Goal: Book appointment/travel/reservation

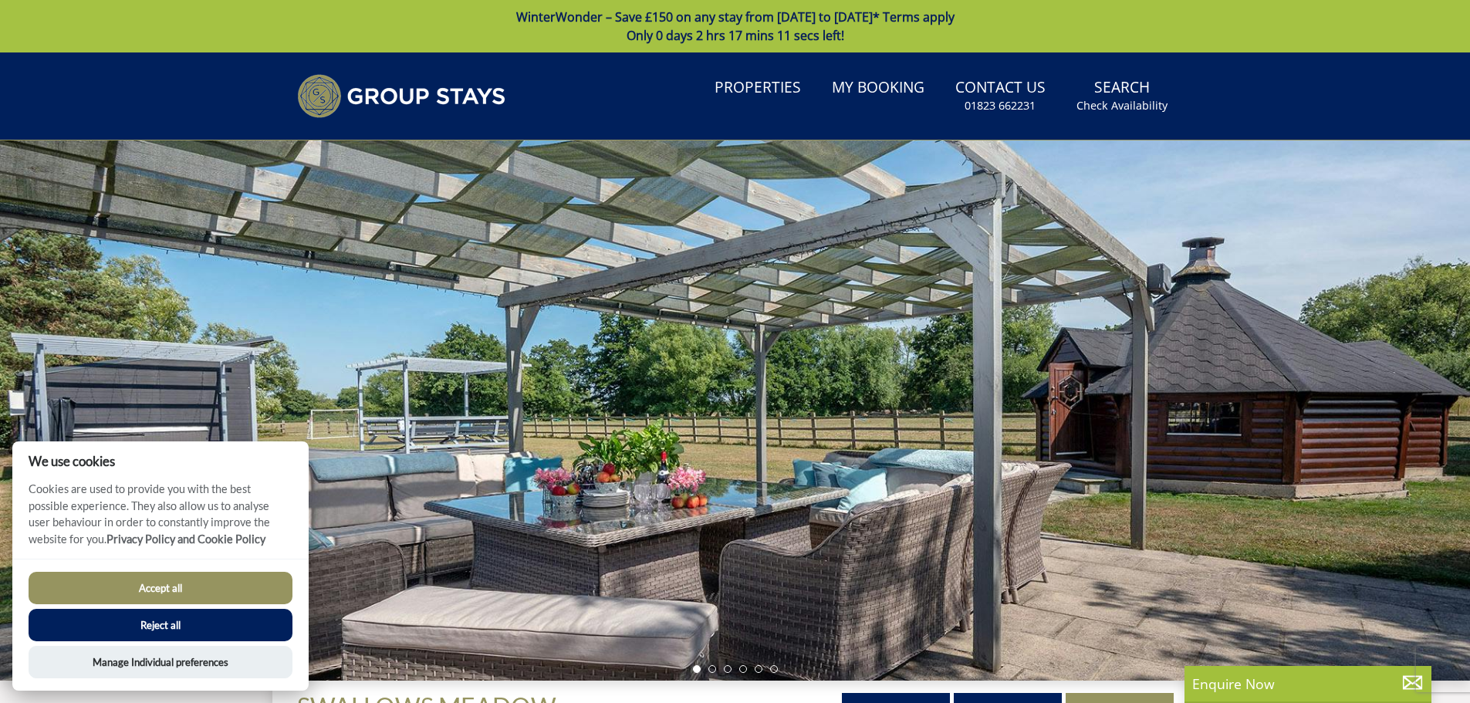
click at [265, 583] on button "Accept all" at bounding box center [161, 588] width 264 height 32
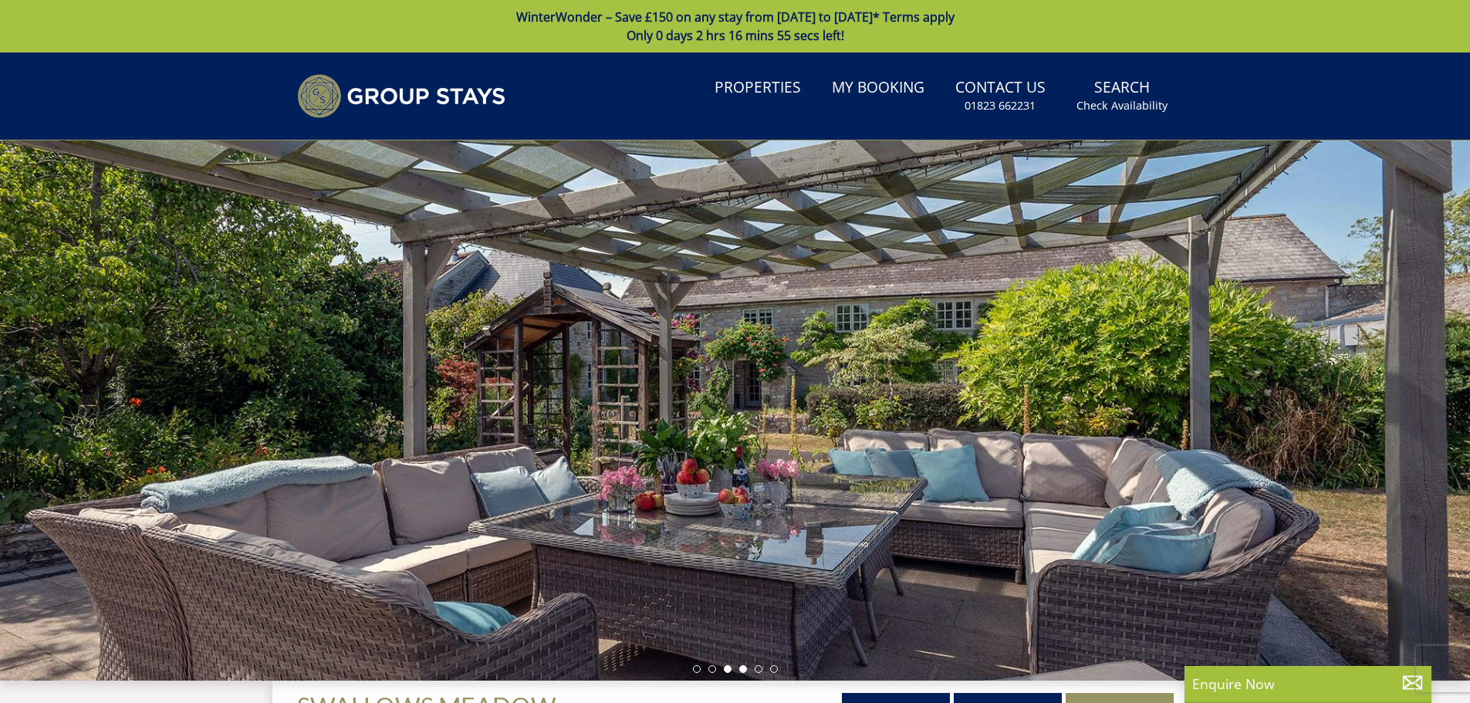
click at [744, 670] on li at bounding box center [743, 669] width 8 height 8
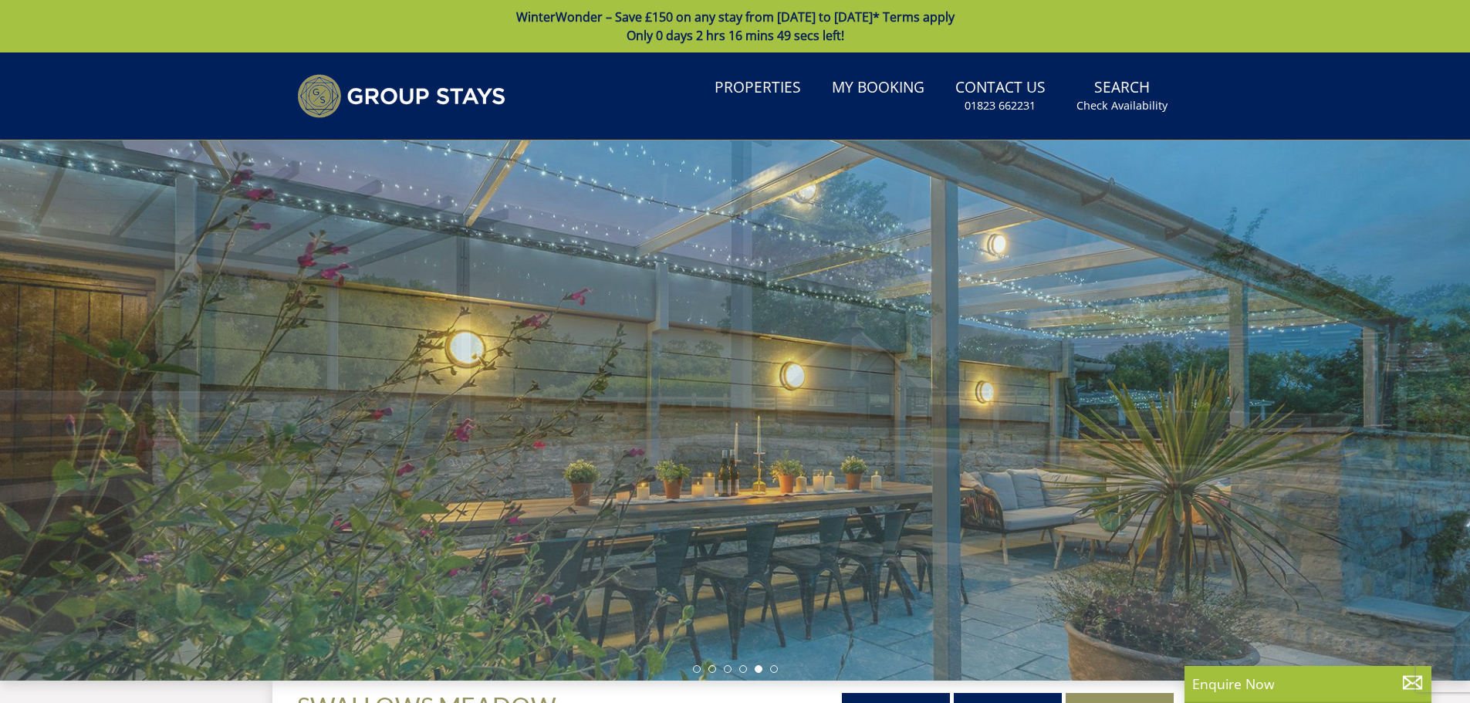
click at [761, 669] on li at bounding box center [759, 669] width 8 height 8
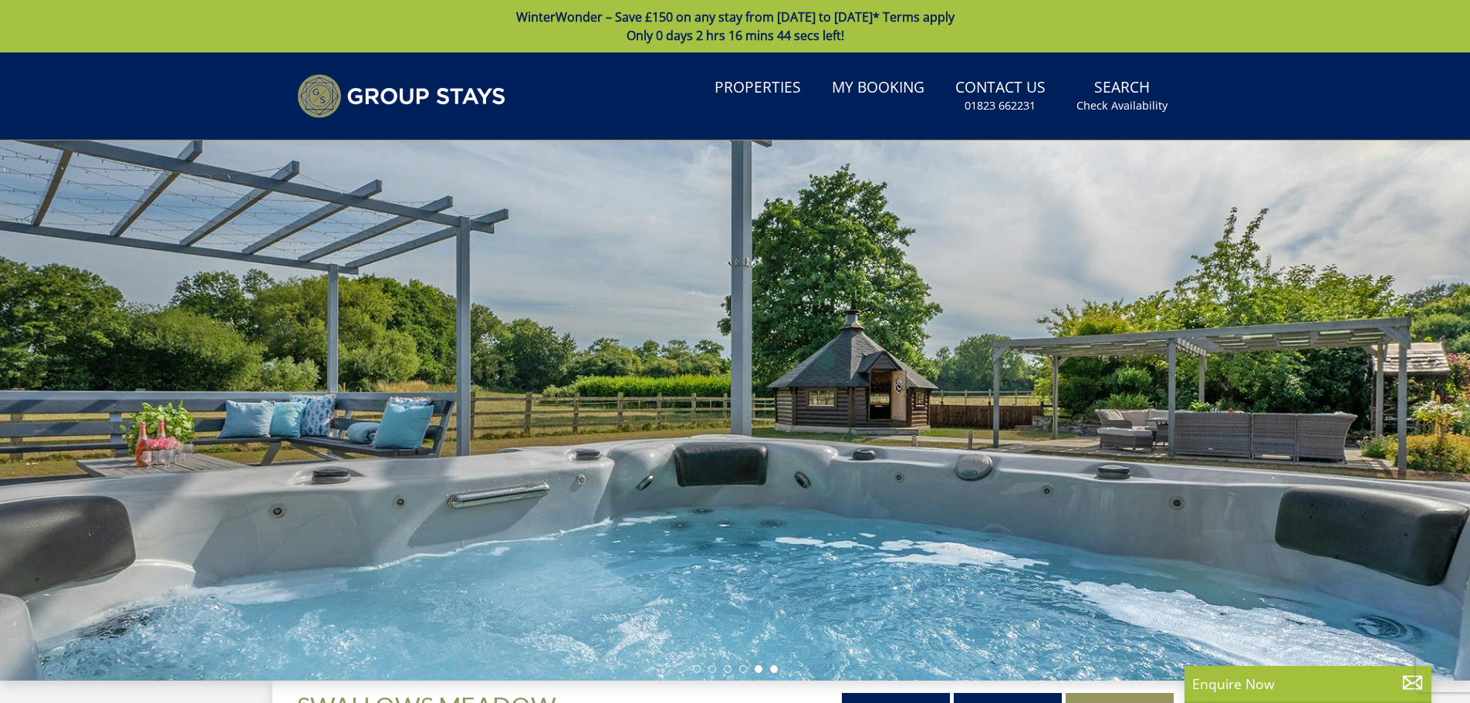
click at [771, 667] on li at bounding box center [774, 669] width 8 height 8
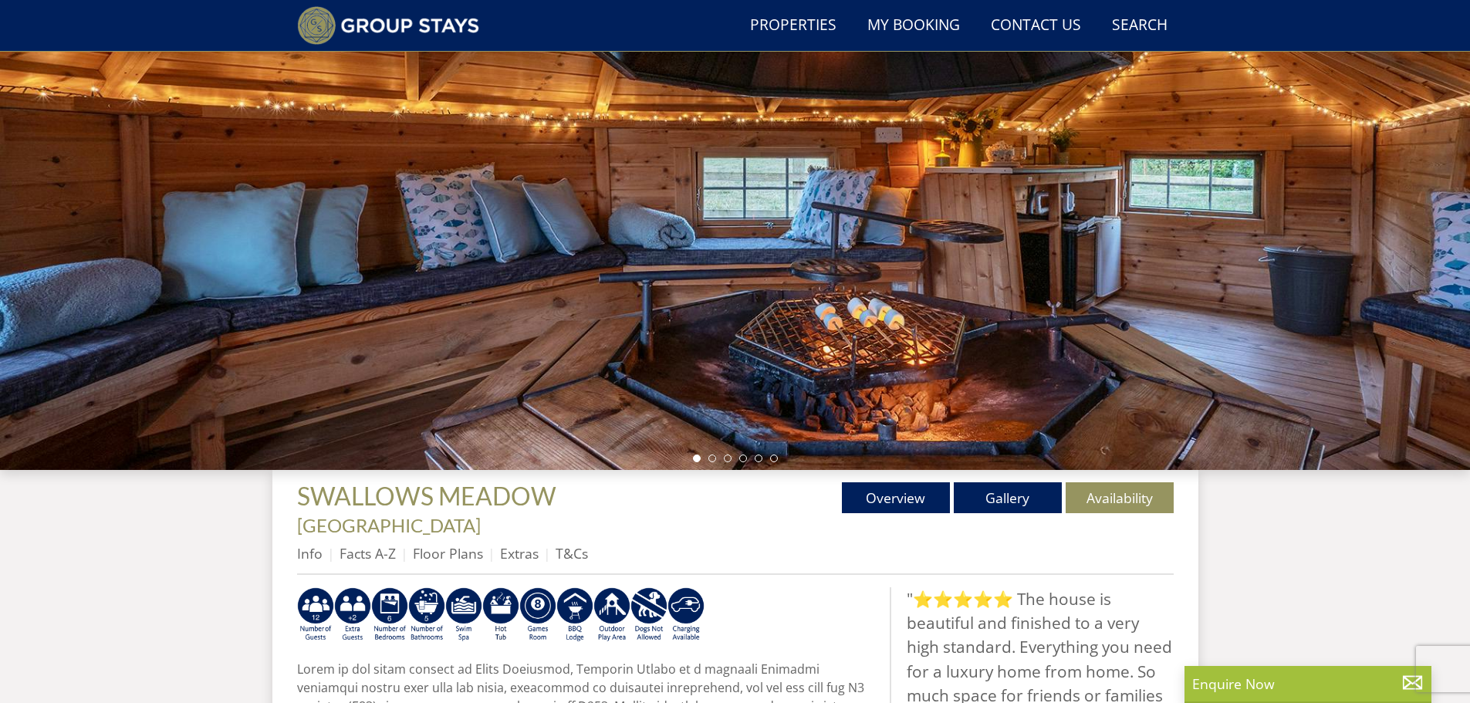
scroll to position [181, 0]
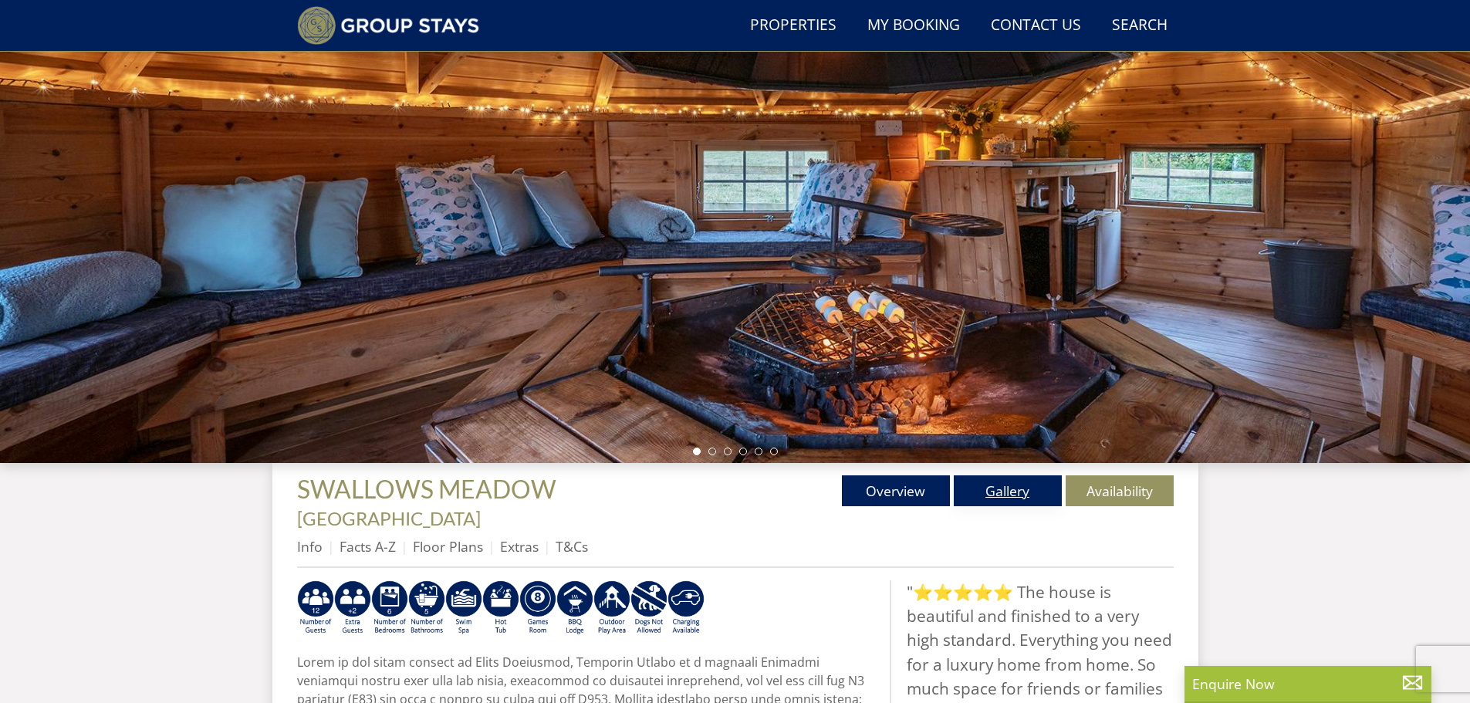
click at [998, 492] on link "Gallery" at bounding box center [1008, 490] width 108 height 31
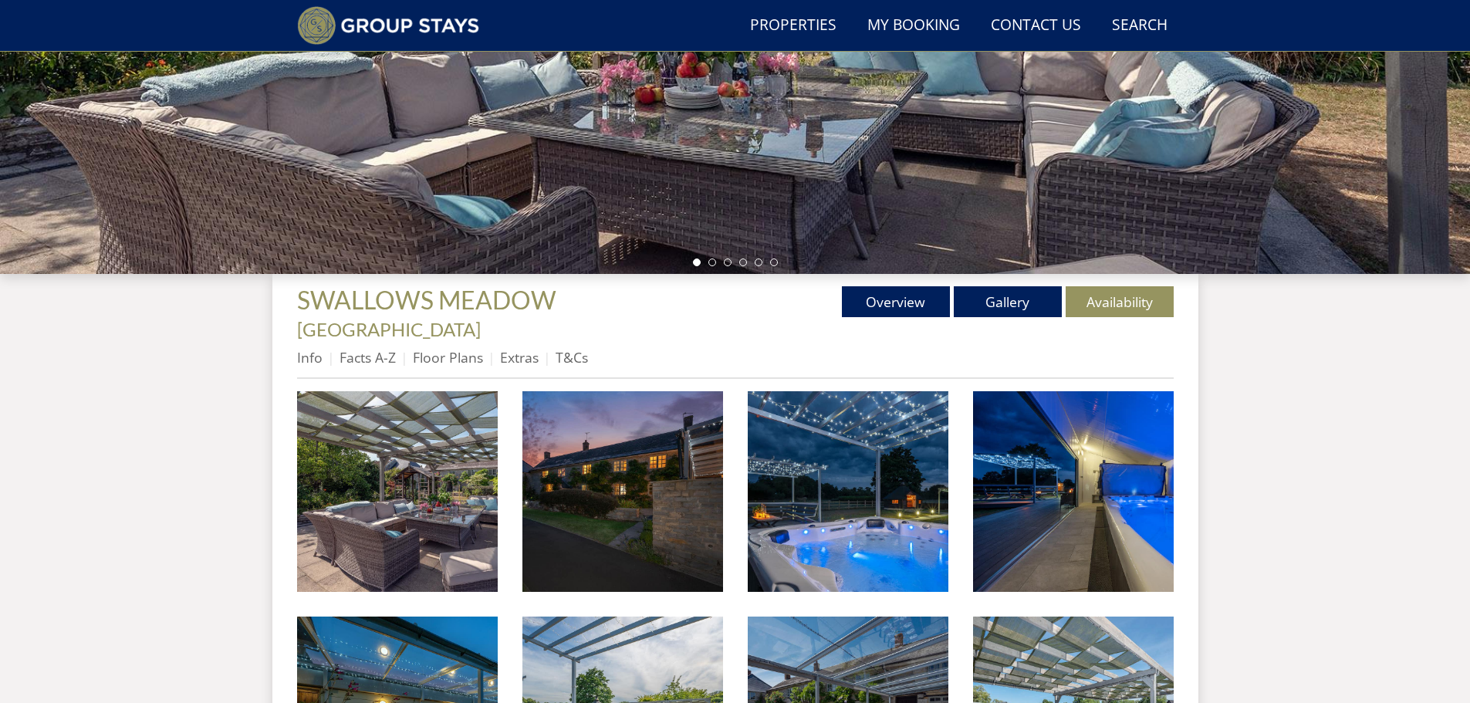
scroll to position [319, 0]
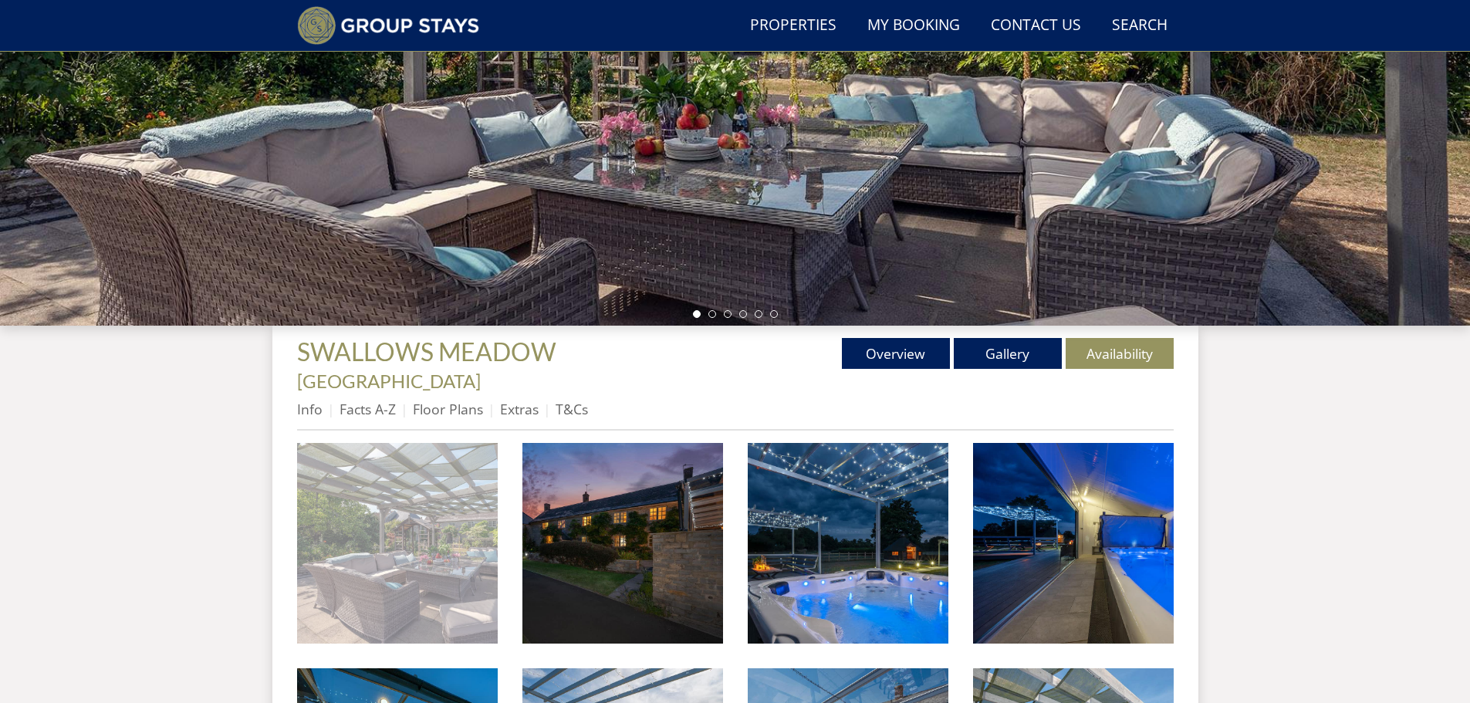
click at [397, 511] on img at bounding box center [397, 543] width 201 height 201
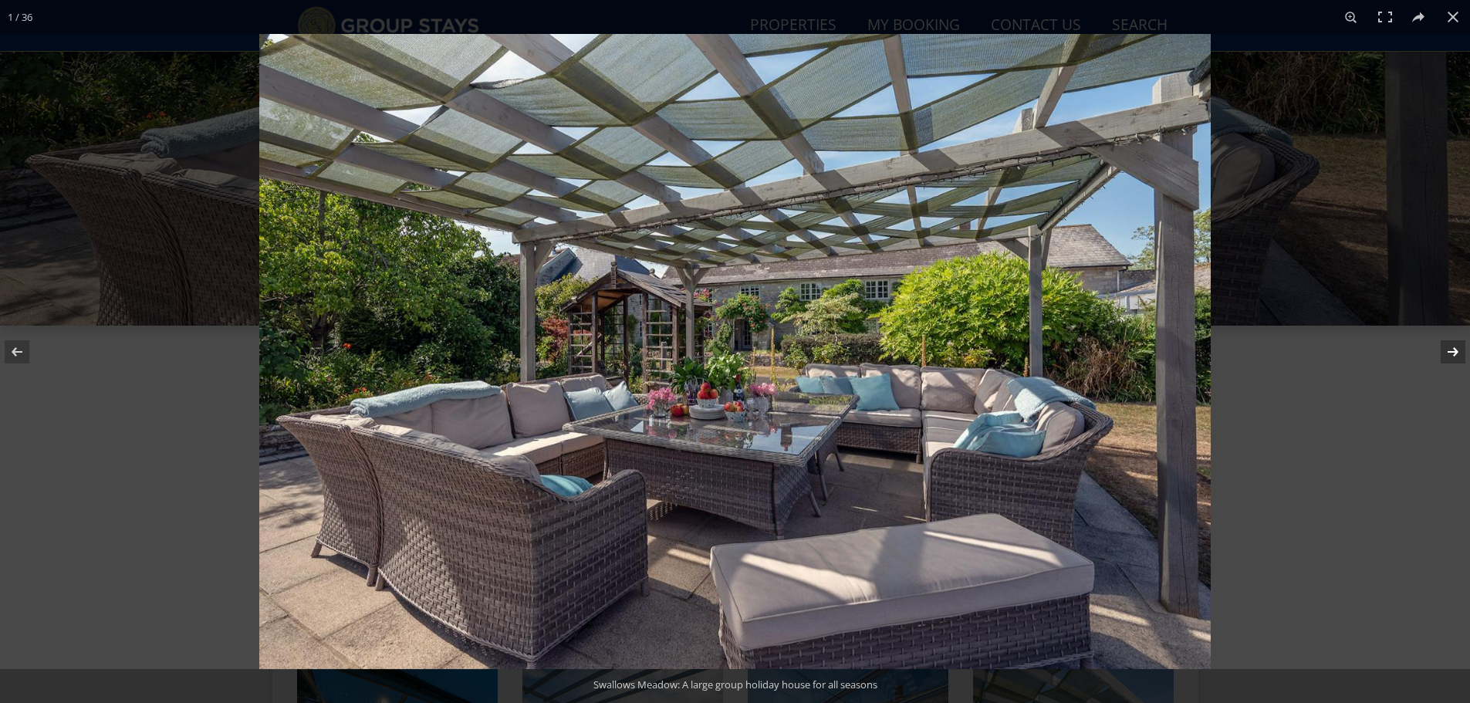
click at [1450, 353] on button at bounding box center [1443, 351] width 54 height 77
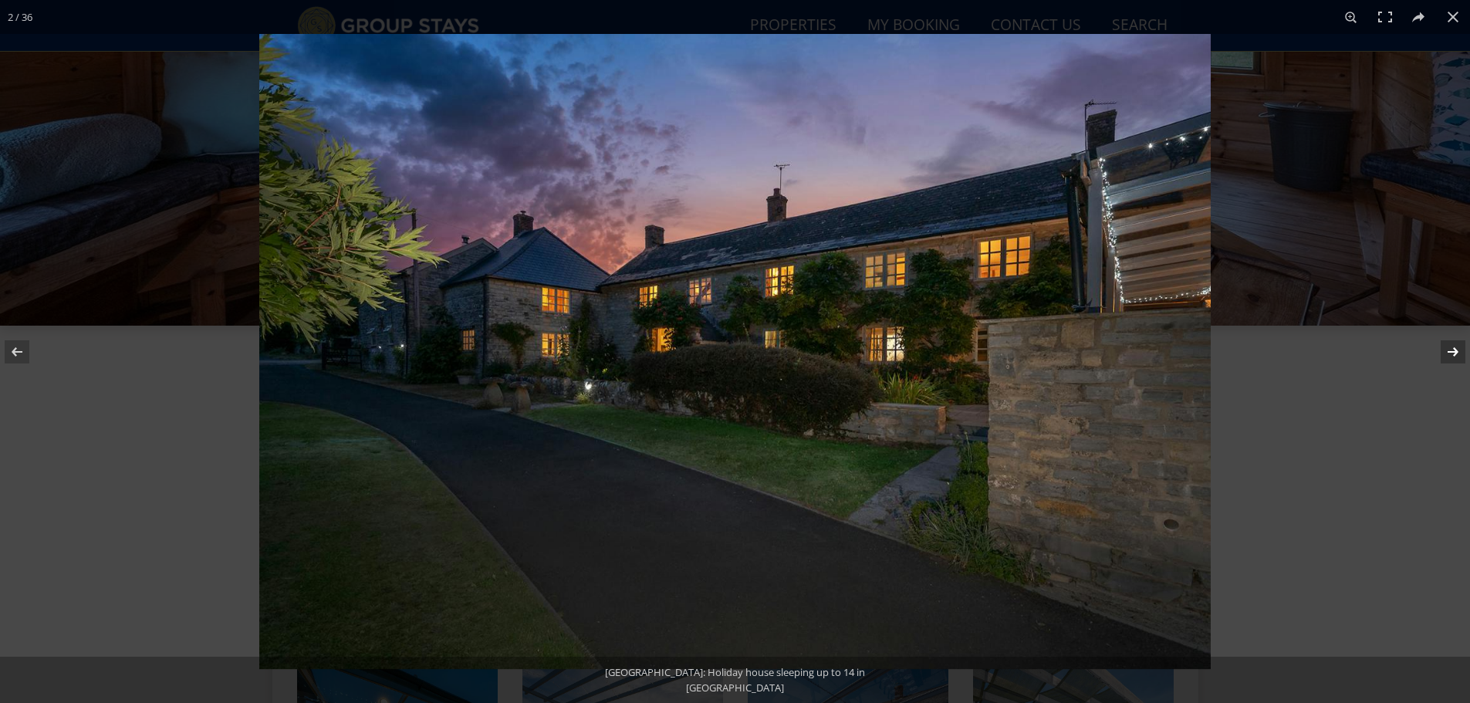
click at [1450, 353] on button at bounding box center [1443, 351] width 54 height 77
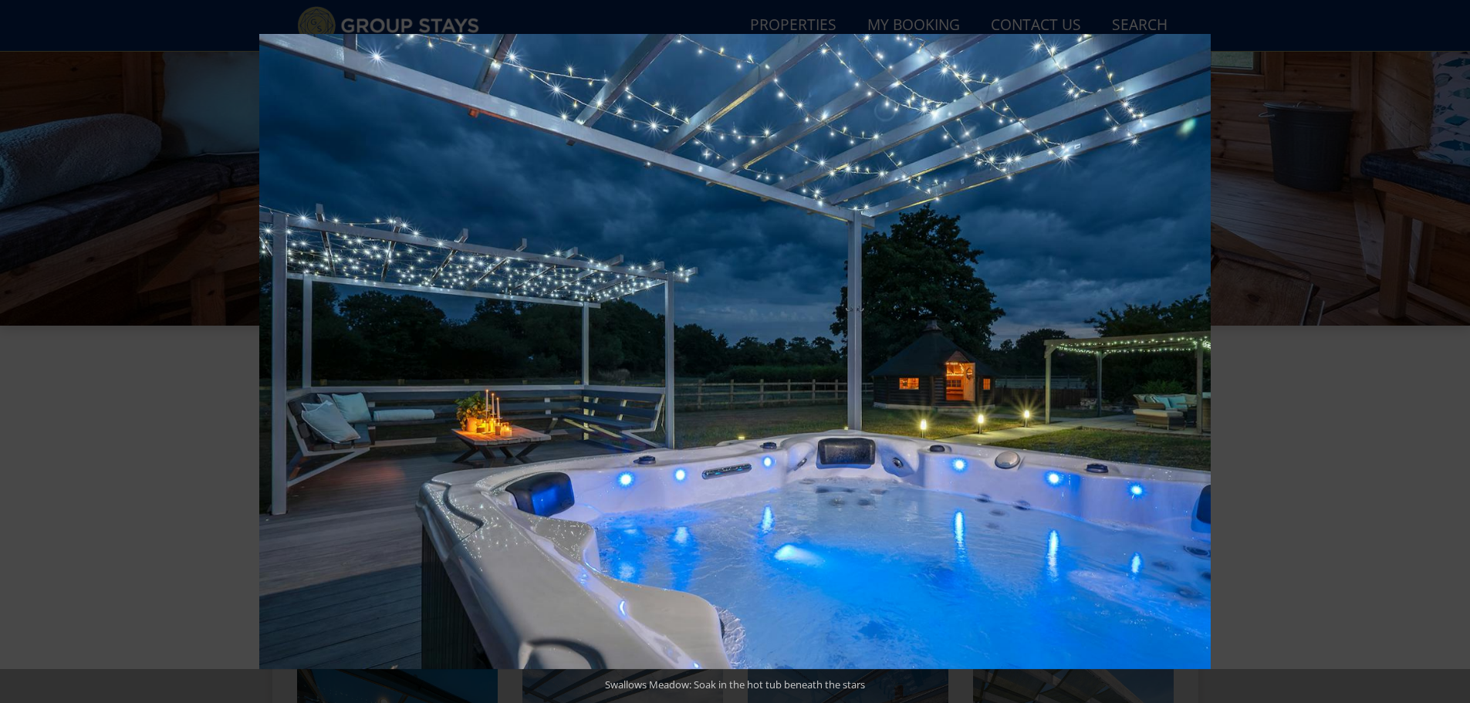
click at [1450, 353] on button at bounding box center [1443, 351] width 54 height 77
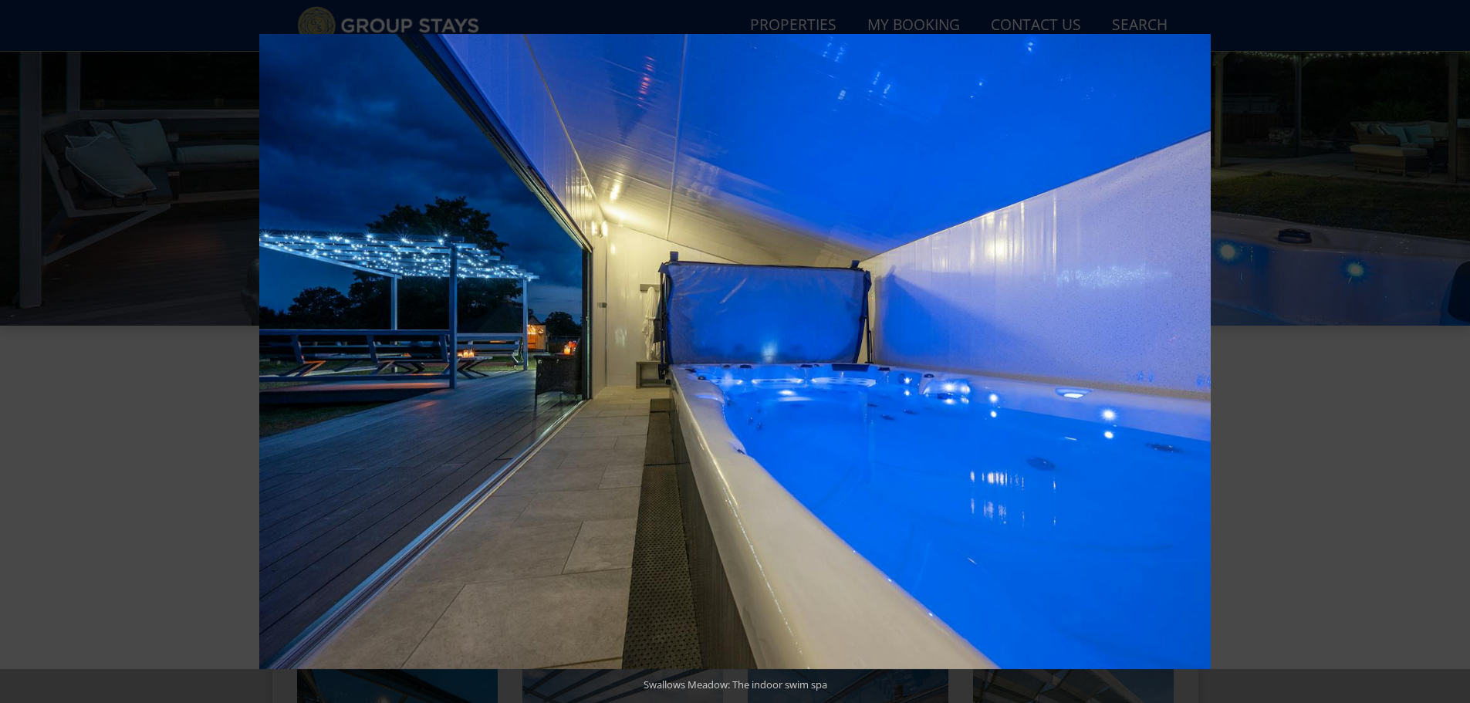
click at [1450, 353] on button at bounding box center [1443, 351] width 54 height 77
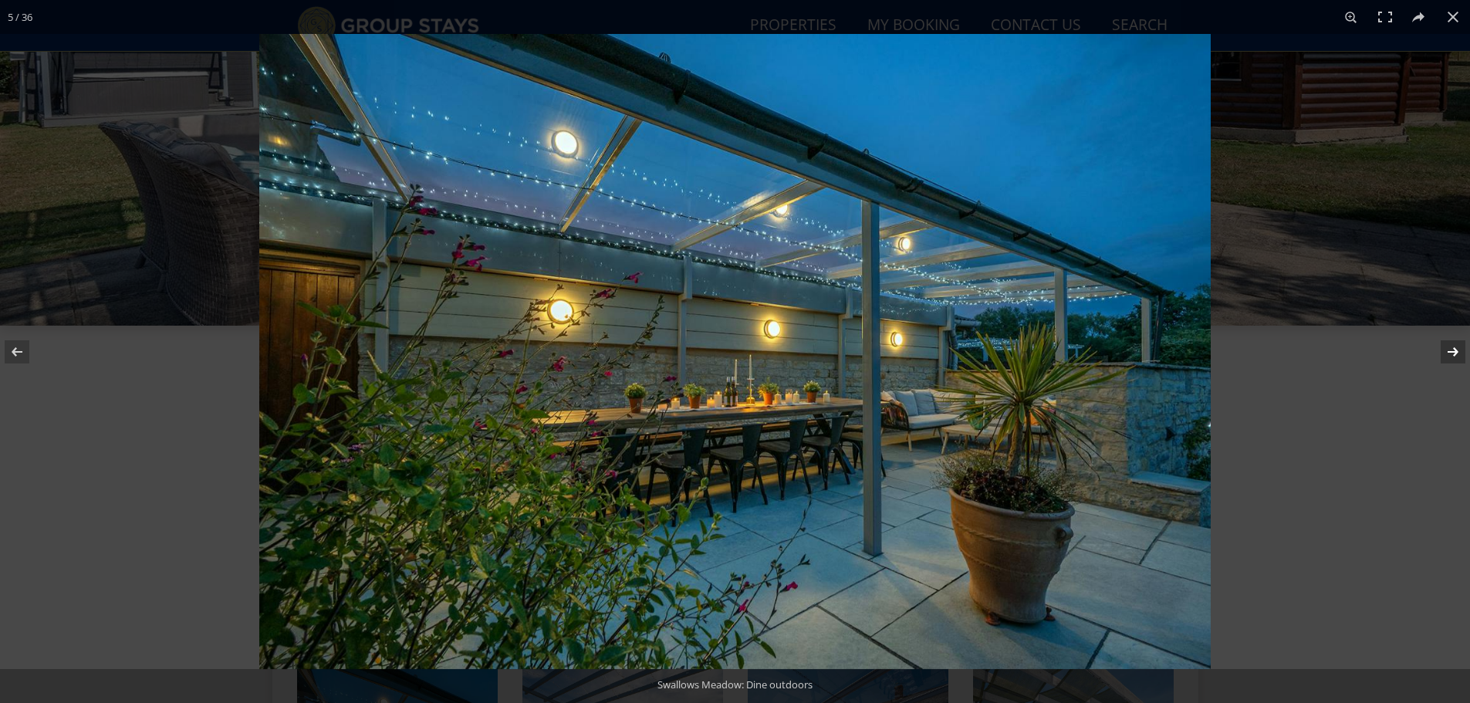
click at [1454, 351] on button at bounding box center [1443, 351] width 54 height 77
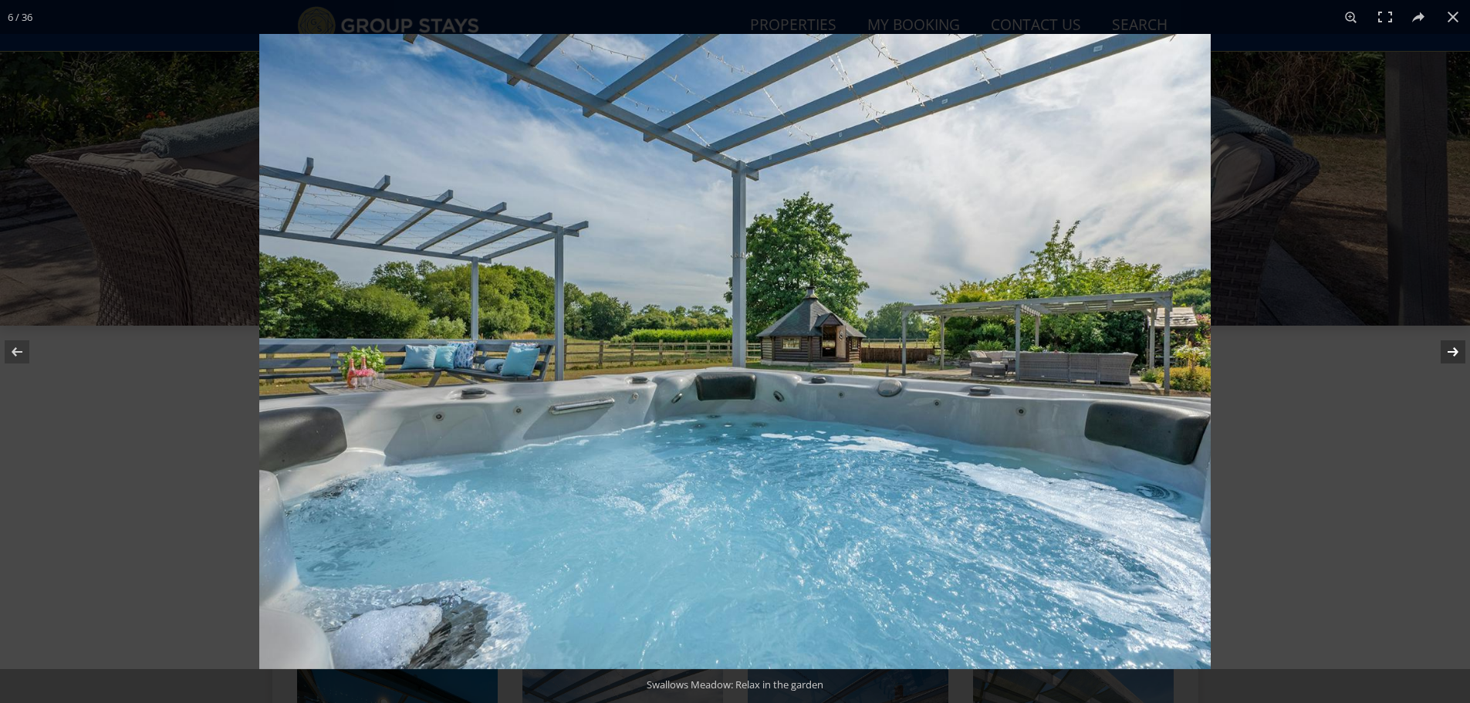
click at [1454, 351] on button at bounding box center [1443, 351] width 54 height 77
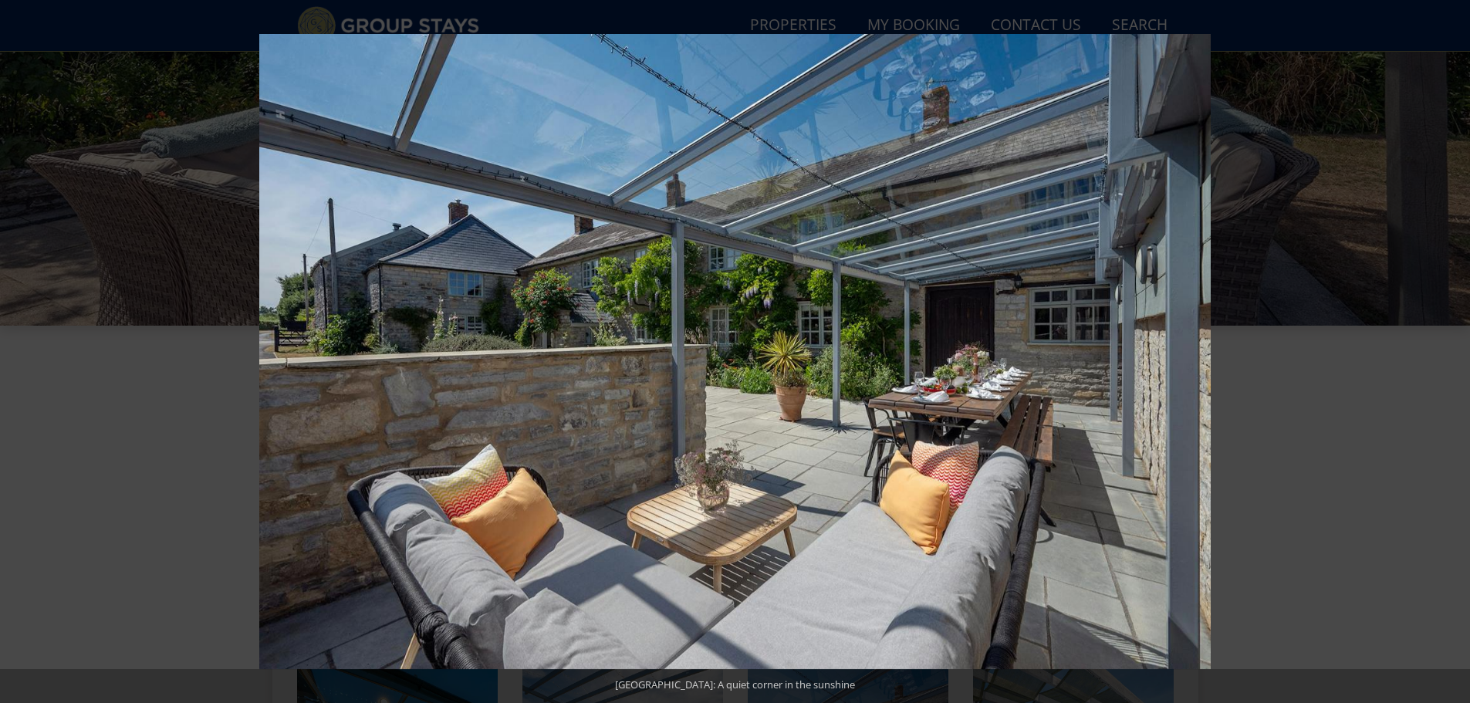
click at [1454, 351] on button at bounding box center [1443, 351] width 54 height 77
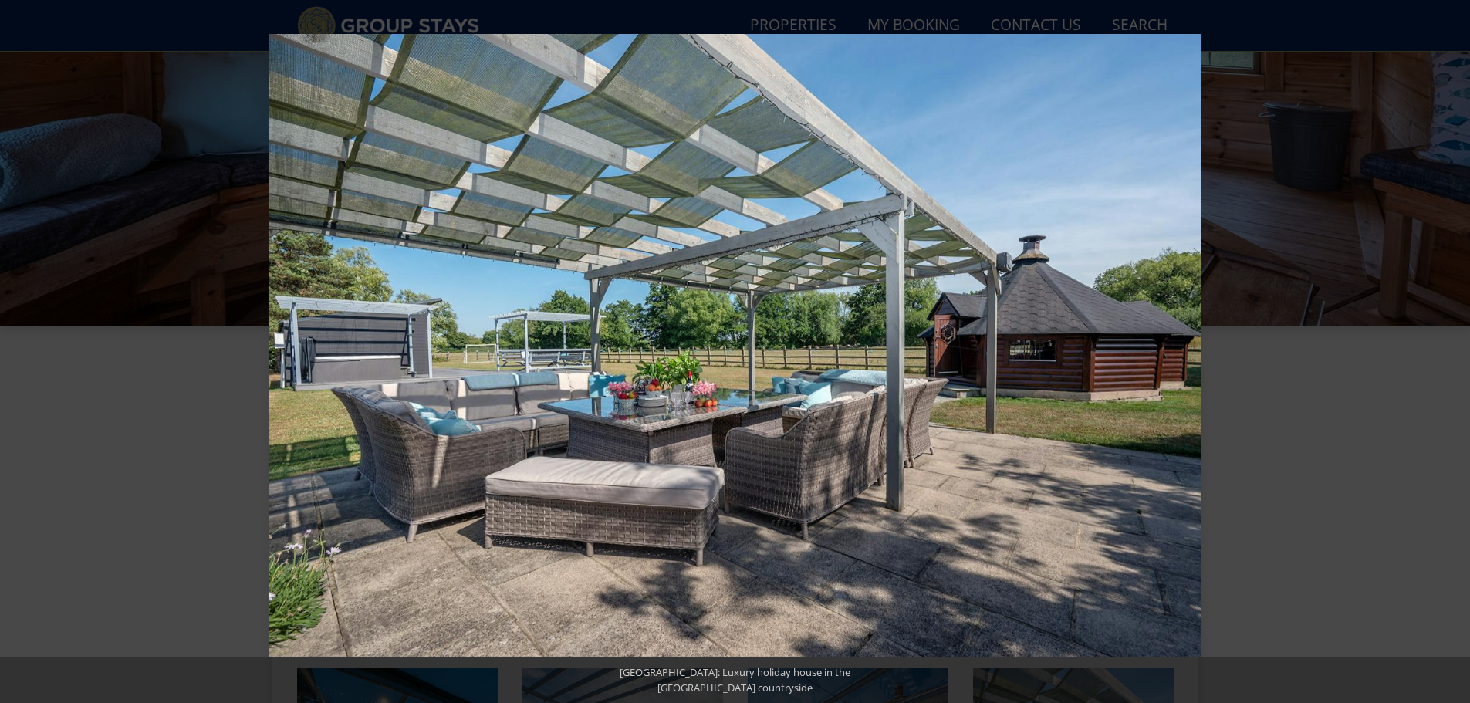
click at [1454, 351] on button at bounding box center [1443, 351] width 54 height 77
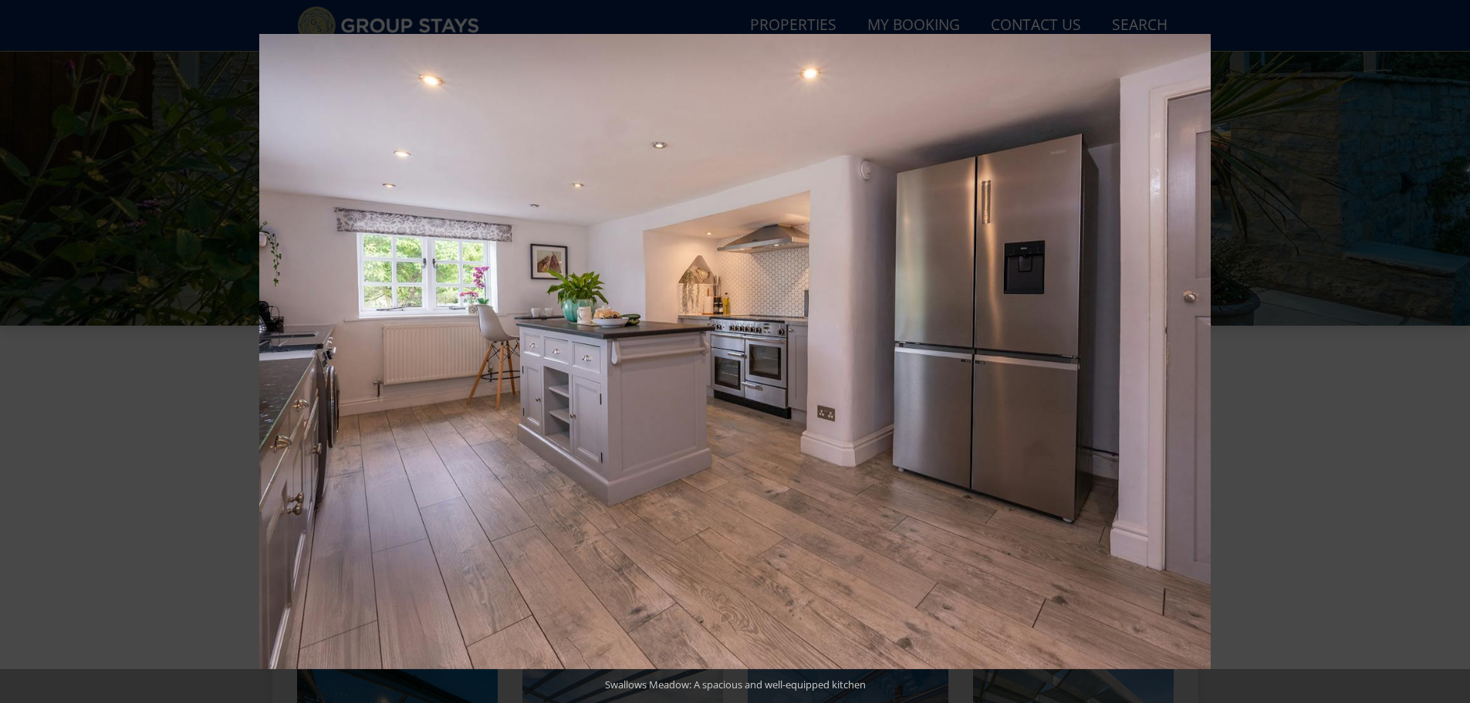
click at [1454, 351] on button at bounding box center [1443, 351] width 54 height 77
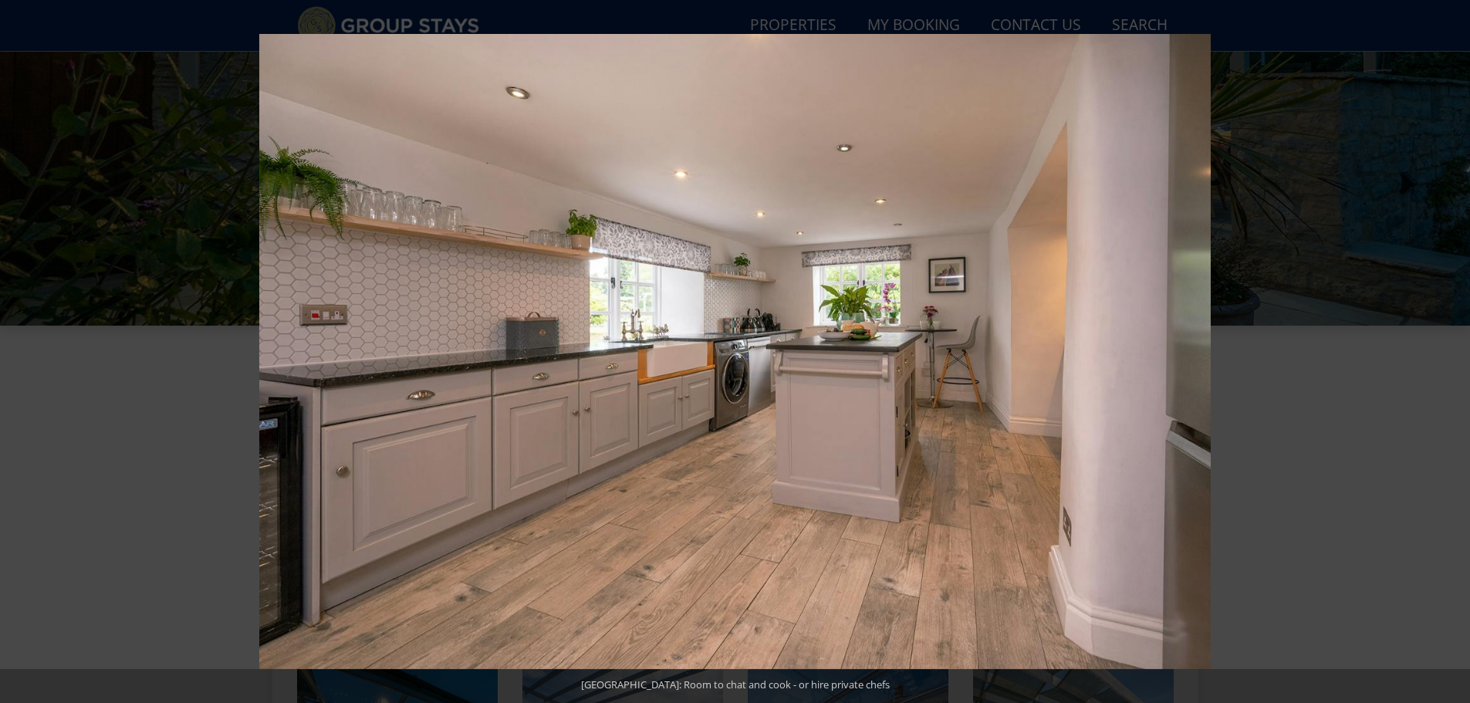
click at [1454, 351] on button at bounding box center [1443, 351] width 54 height 77
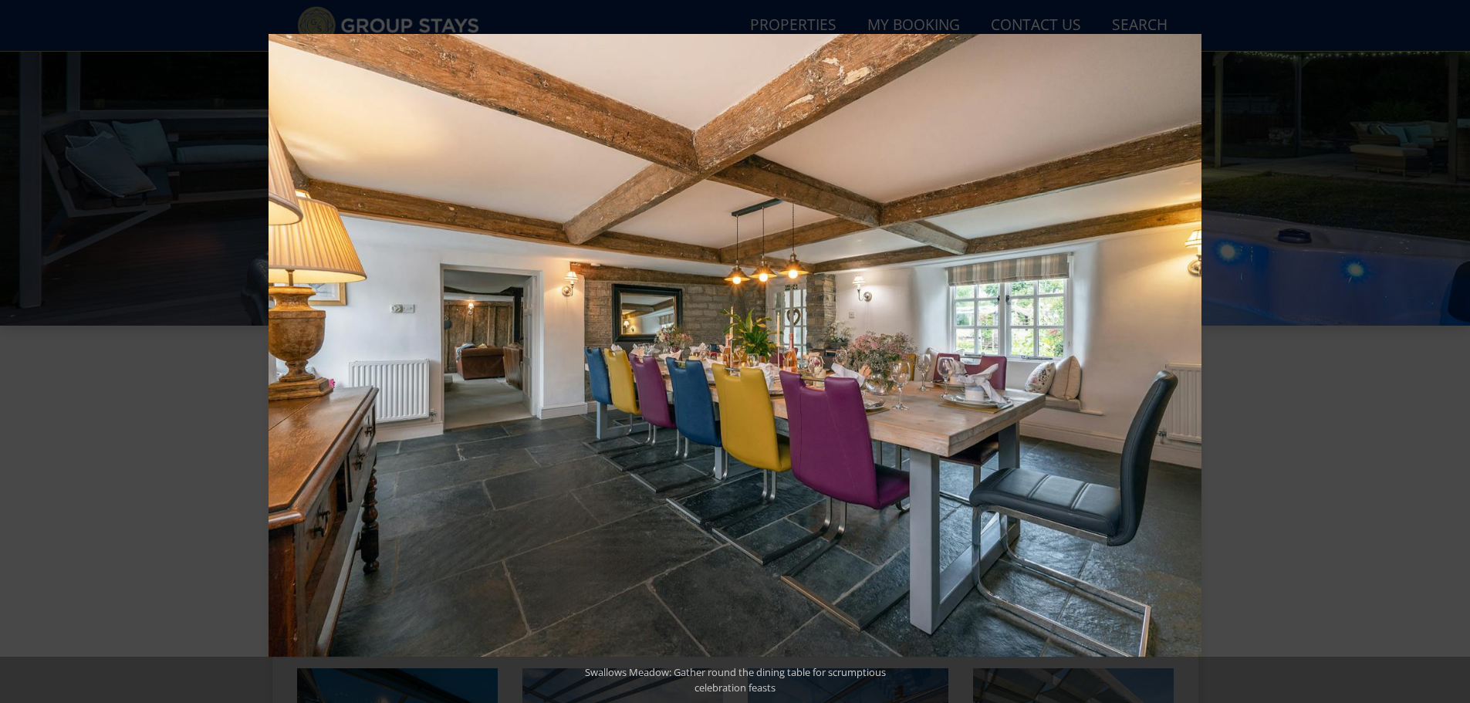
click at [1454, 351] on button at bounding box center [1443, 351] width 54 height 77
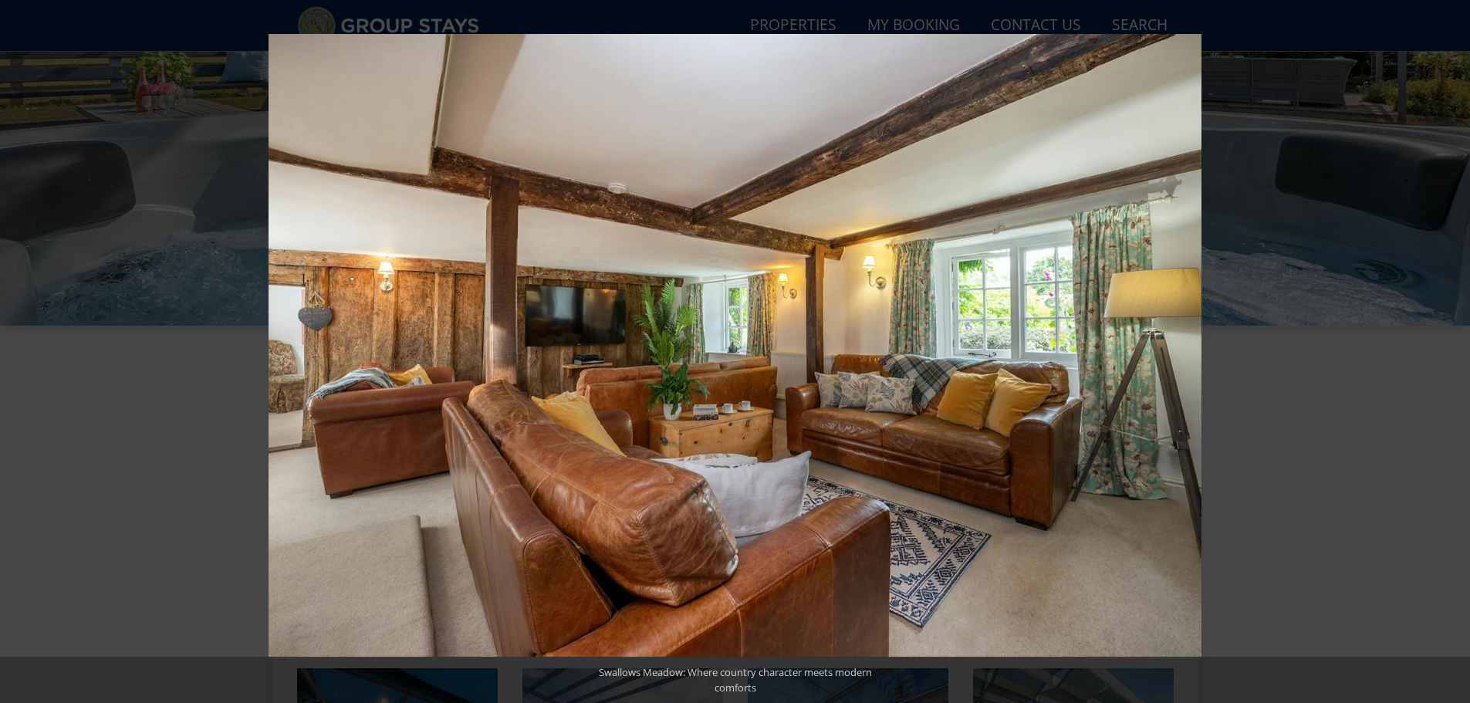
click at [1454, 351] on button at bounding box center [1443, 351] width 54 height 77
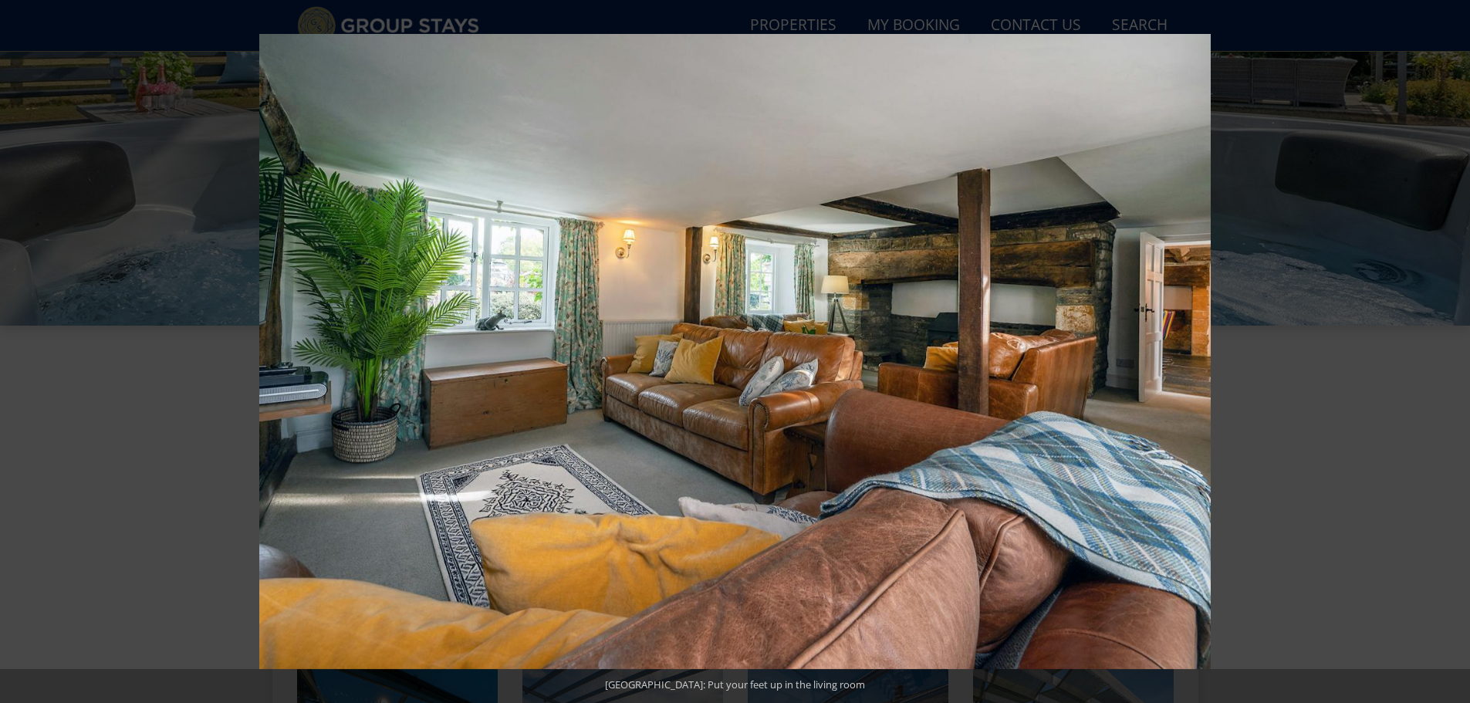
click at [1454, 351] on button at bounding box center [1443, 351] width 54 height 77
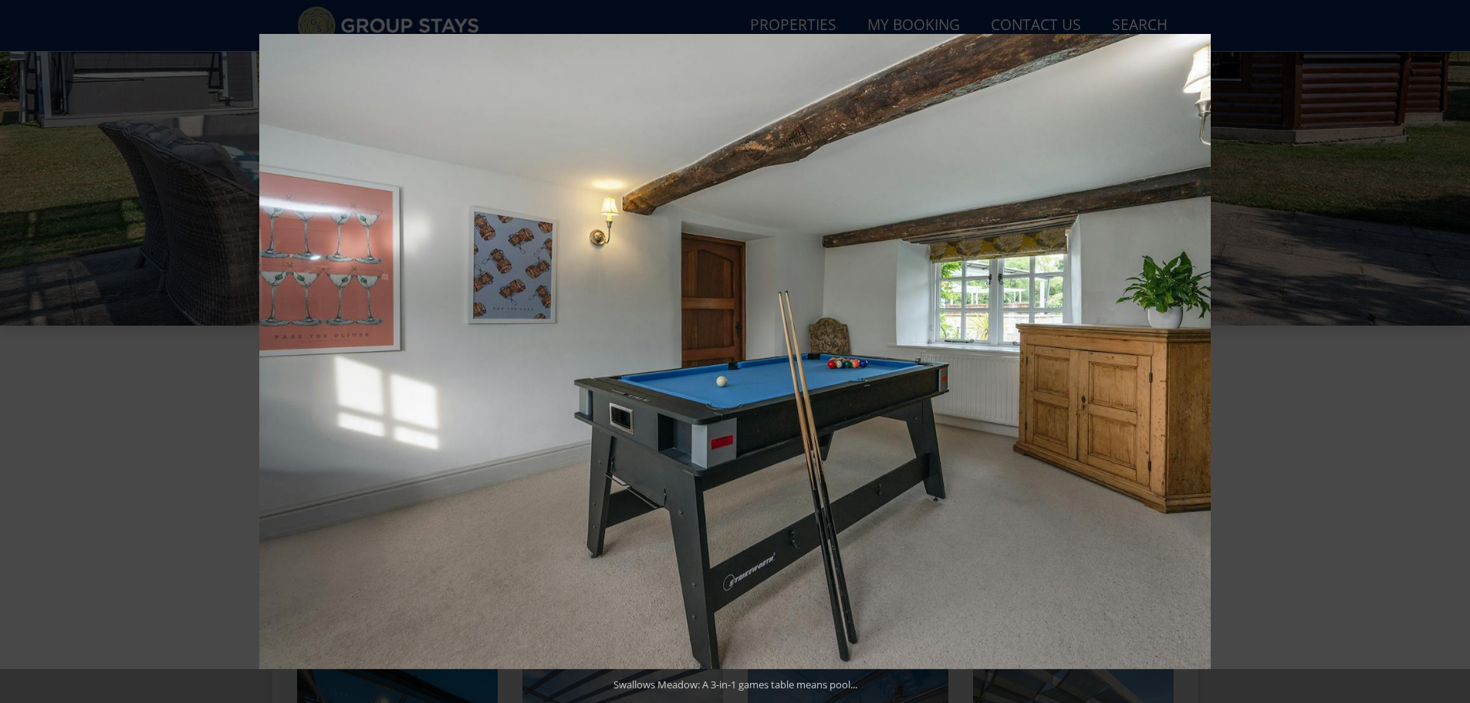
click at [1454, 351] on button at bounding box center [1443, 351] width 54 height 77
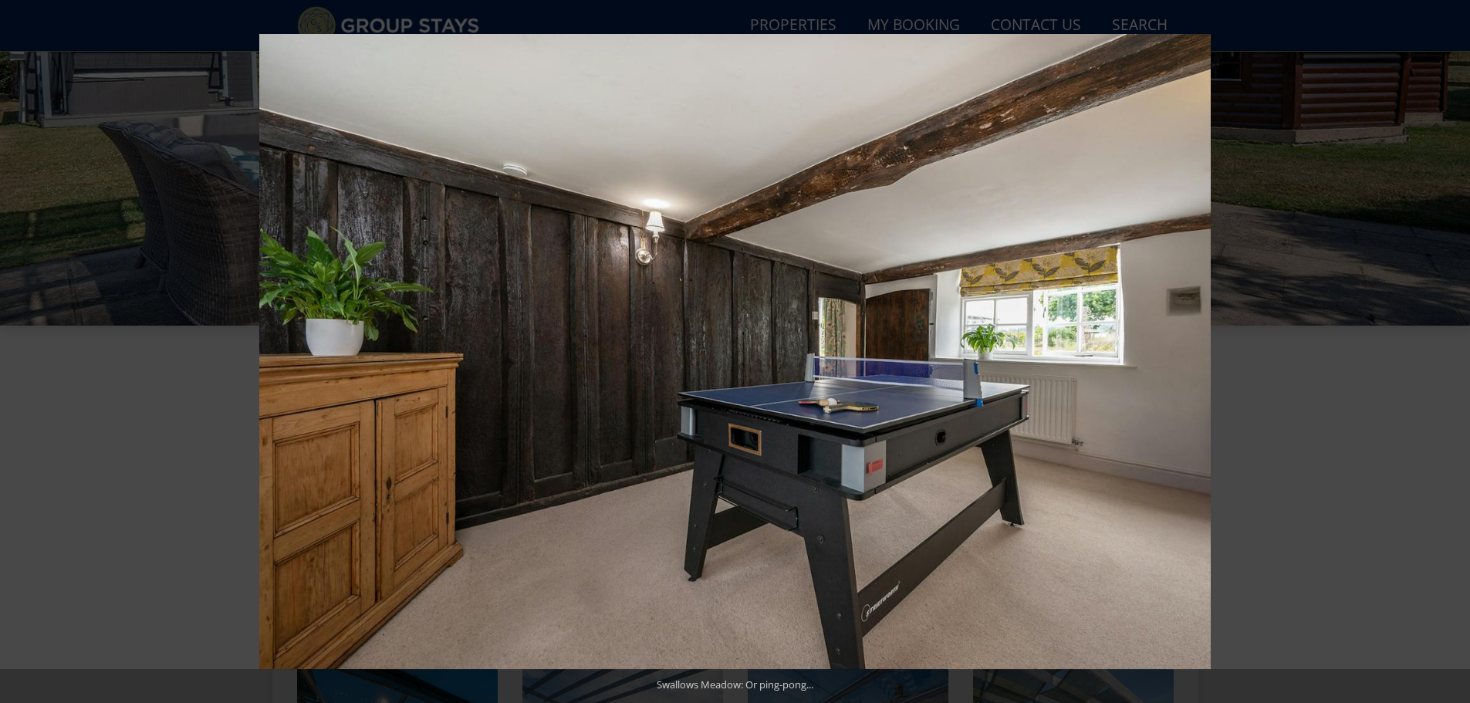
click at [1454, 351] on button at bounding box center [1443, 351] width 54 height 77
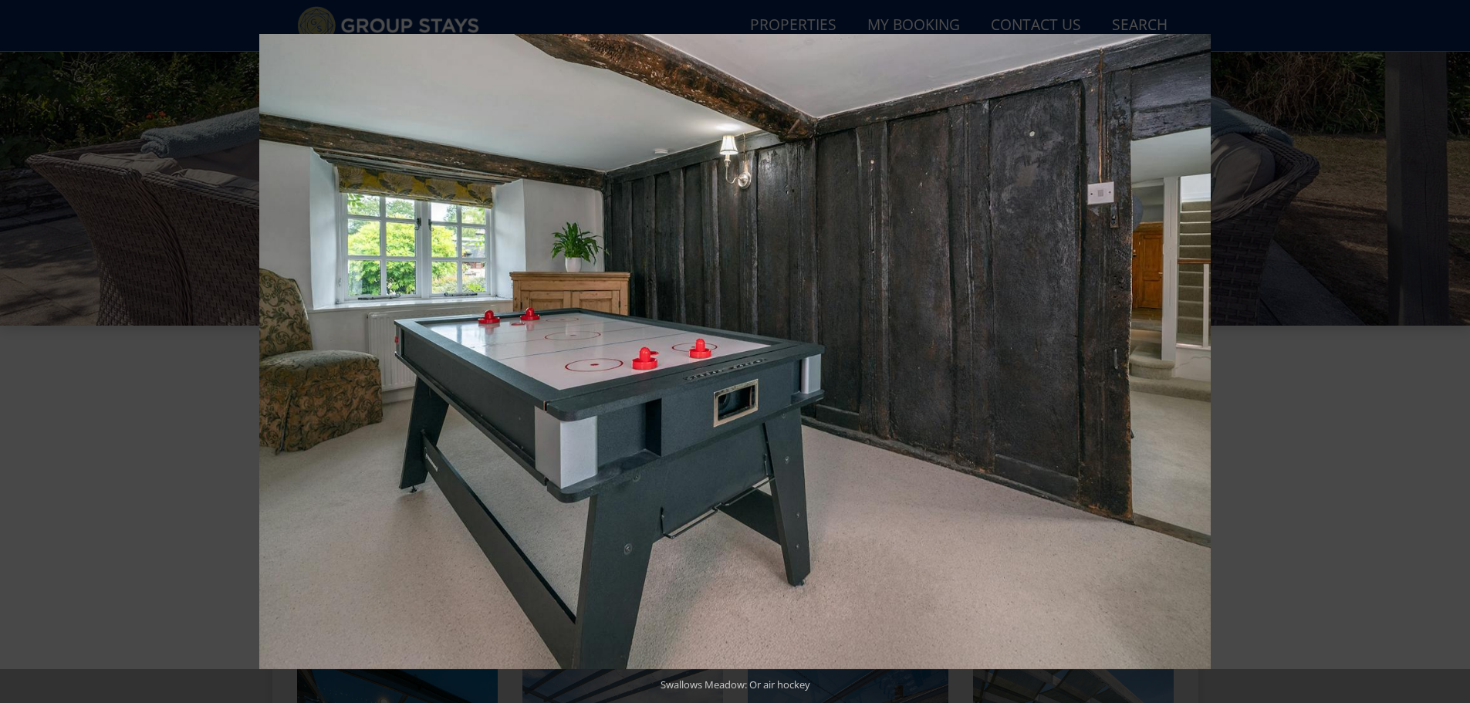
click at [1454, 351] on button at bounding box center [1443, 351] width 54 height 77
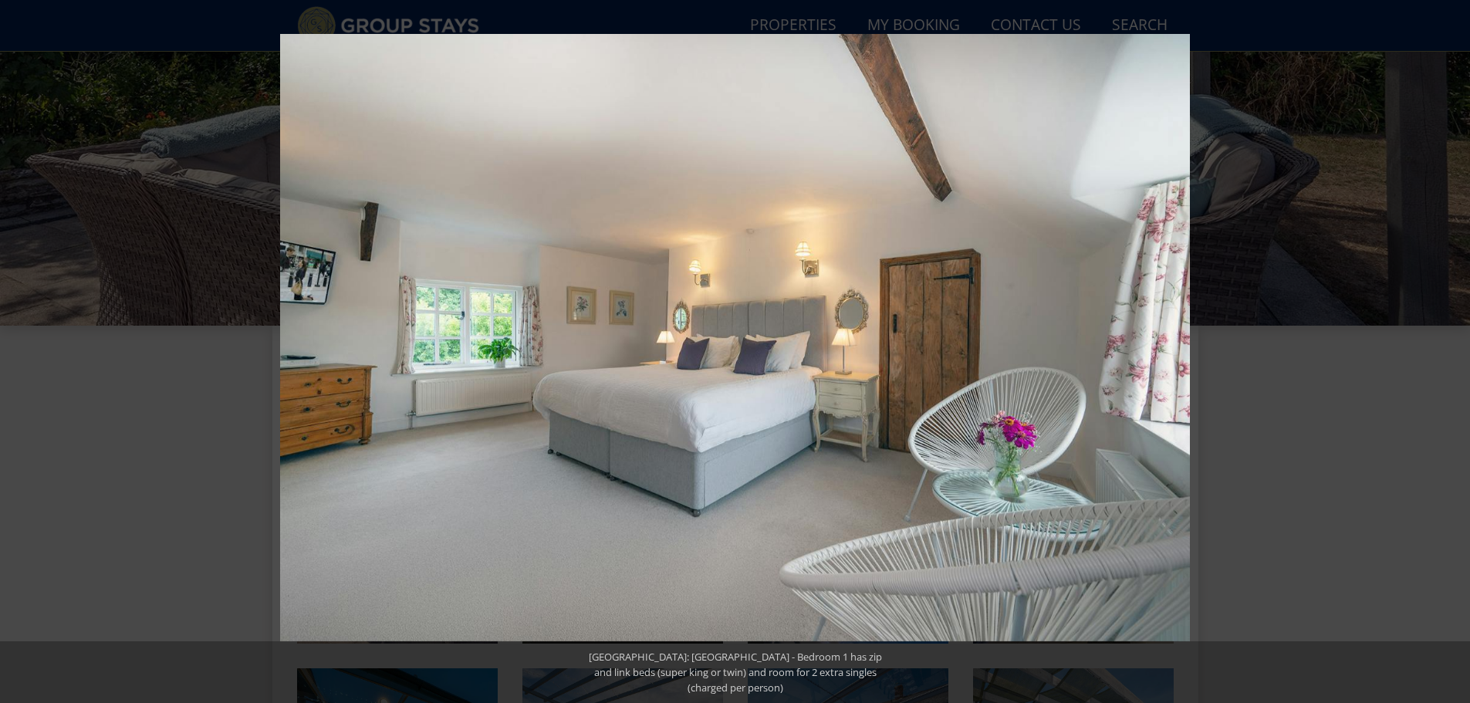
click at [1454, 351] on button at bounding box center [1443, 351] width 54 height 77
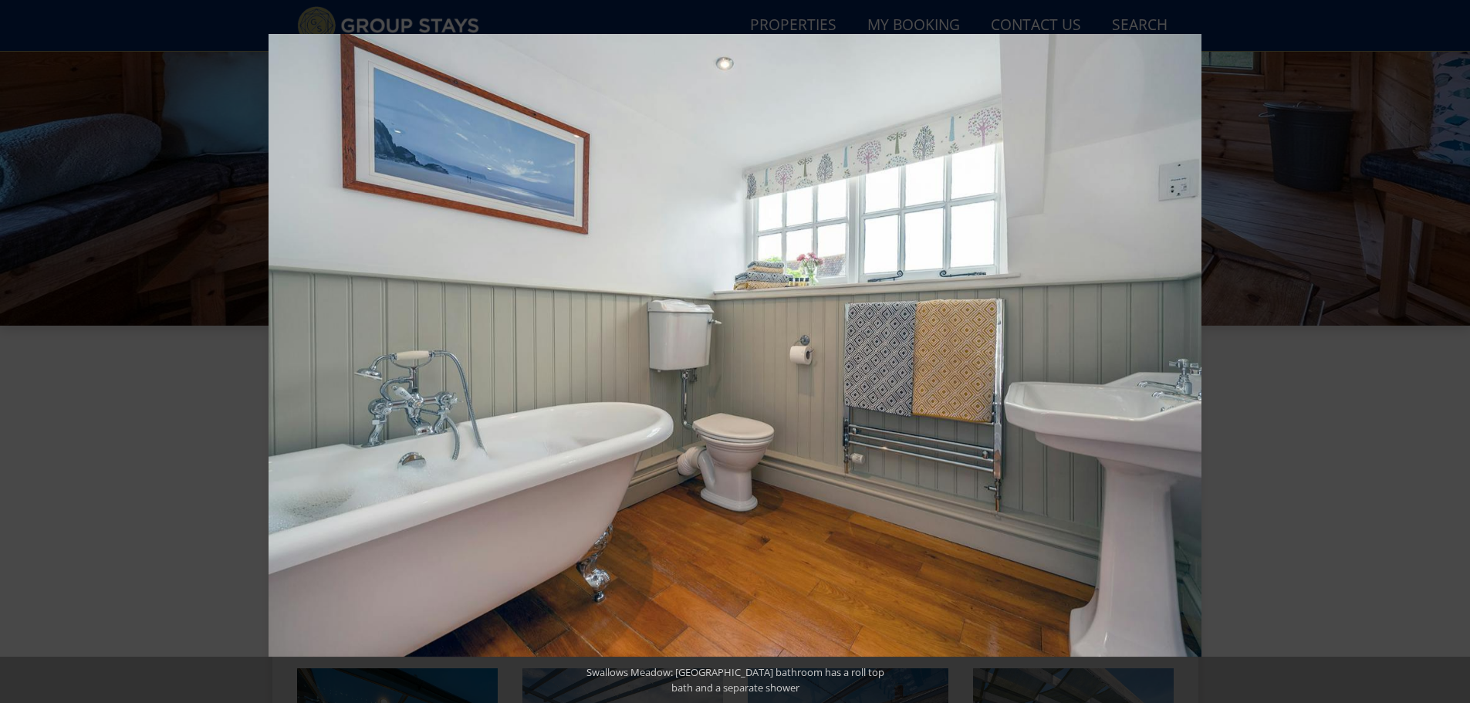
click at [1454, 351] on button at bounding box center [1443, 351] width 54 height 77
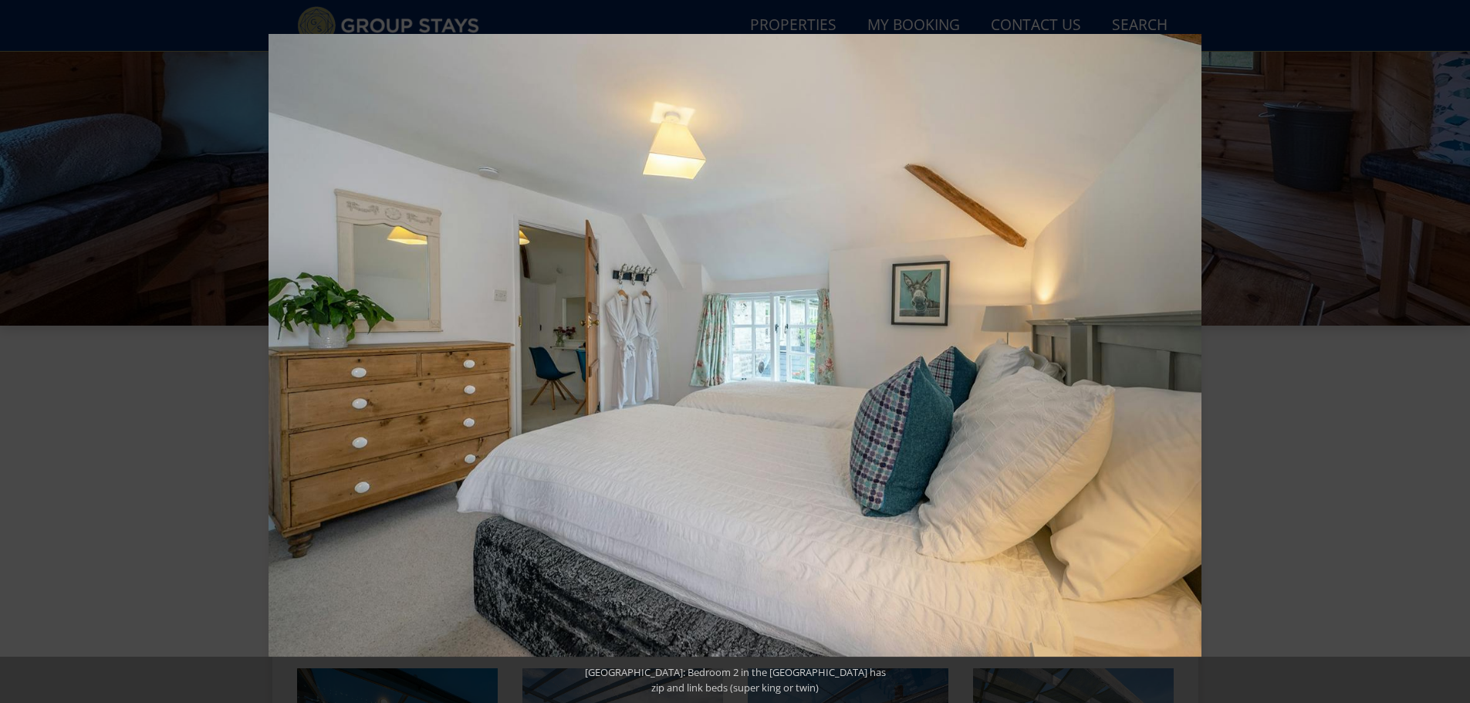
click at [1454, 351] on button at bounding box center [1443, 351] width 54 height 77
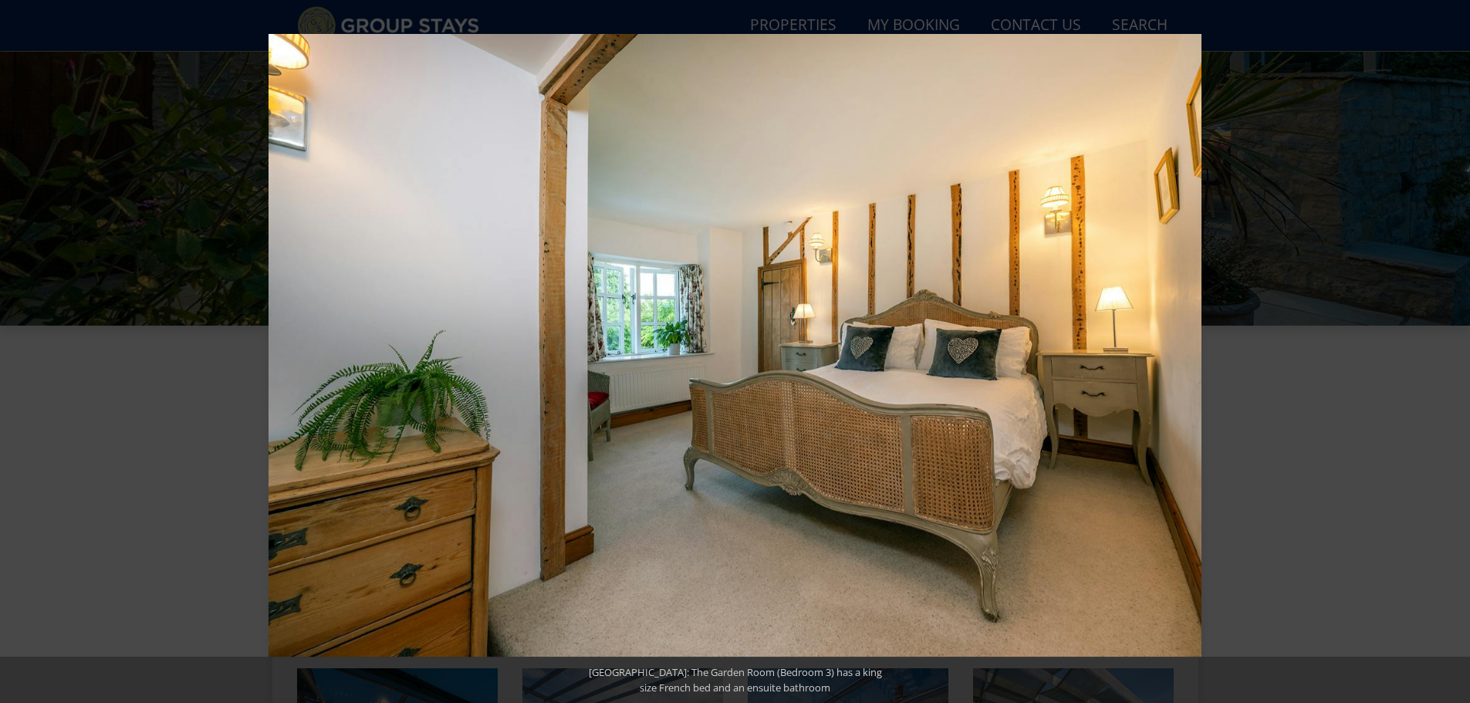
click at [1454, 351] on button at bounding box center [1443, 351] width 54 height 77
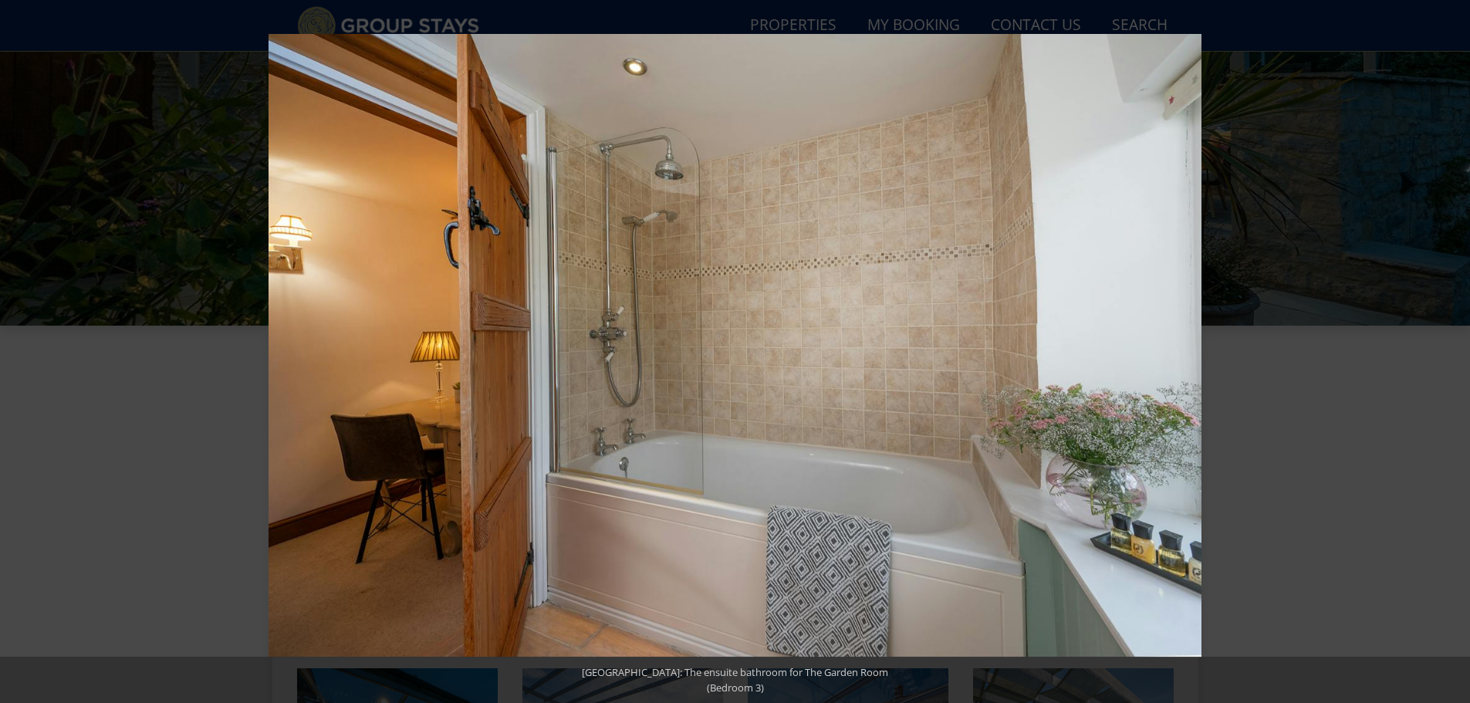
click at [1454, 351] on button at bounding box center [1443, 351] width 54 height 77
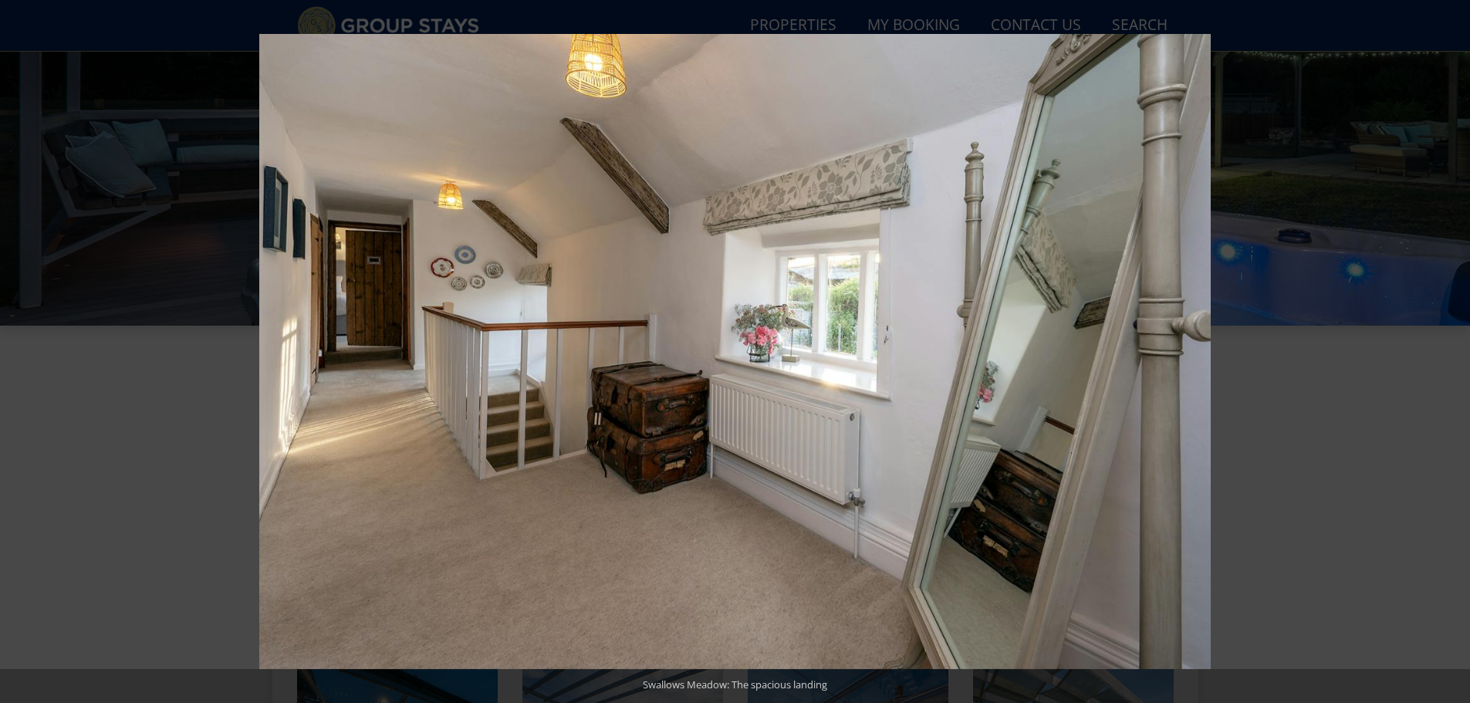
click at [1454, 351] on button at bounding box center [1443, 351] width 54 height 77
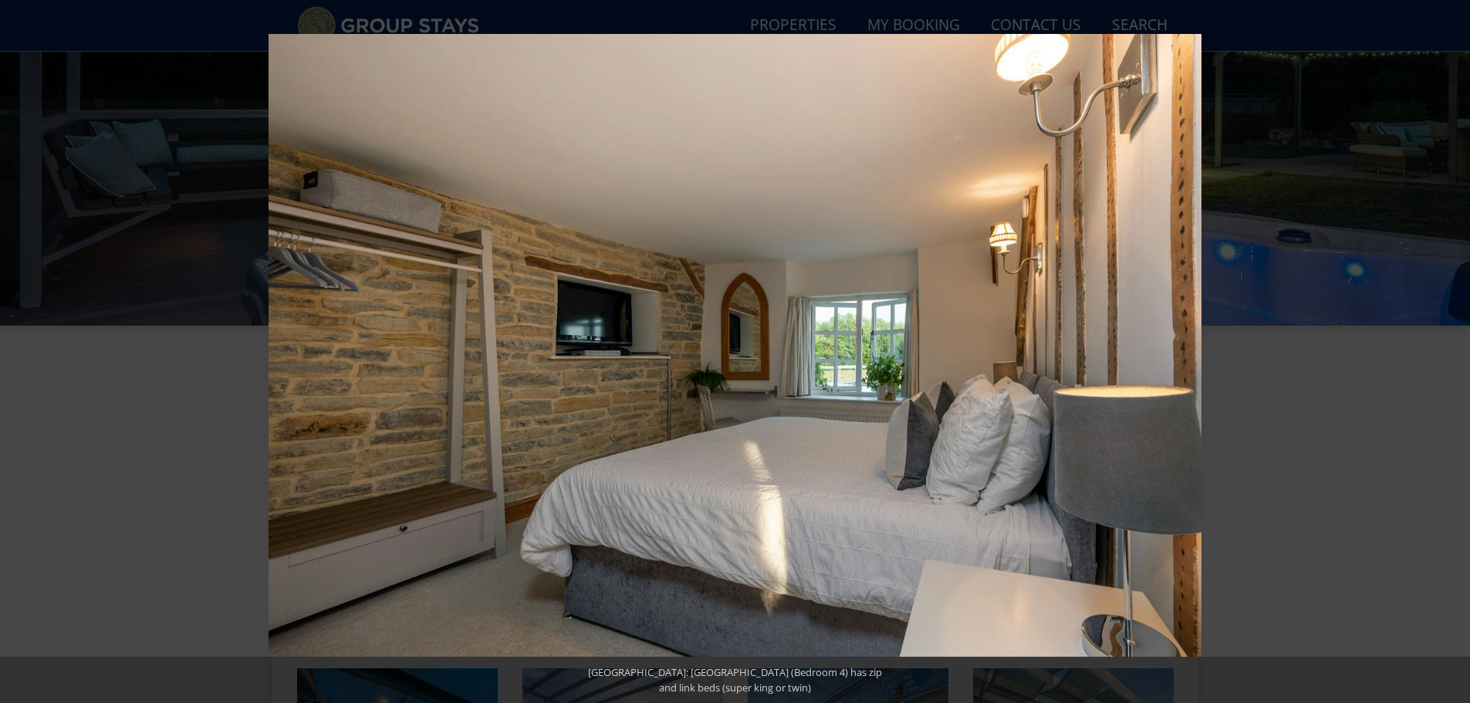
click at [1454, 351] on button at bounding box center [1443, 351] width 54 height 77
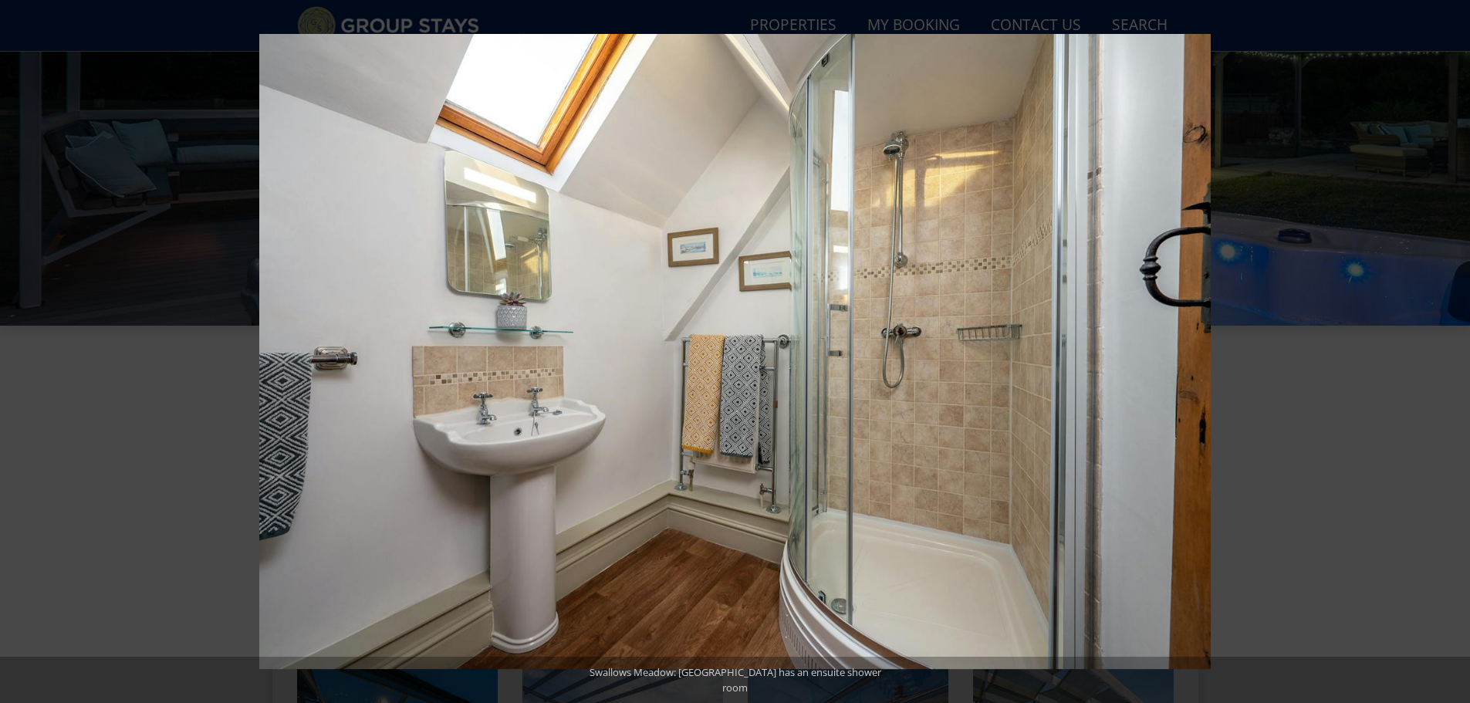
click at [1454, 351] on button at bounding box center [1443, 351] width 54 height 77
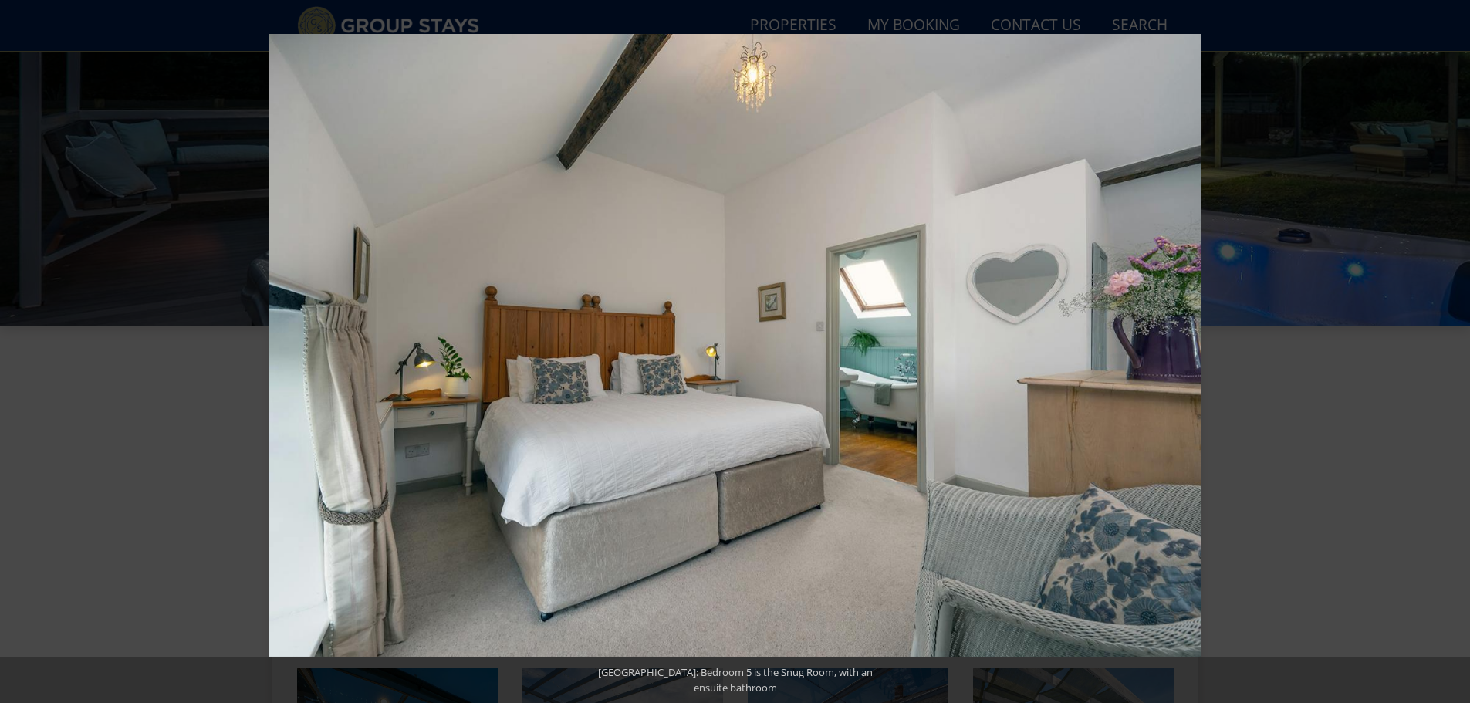
click at [1454, 351] on button at bounding box center [1443, 351] width 54 height 77
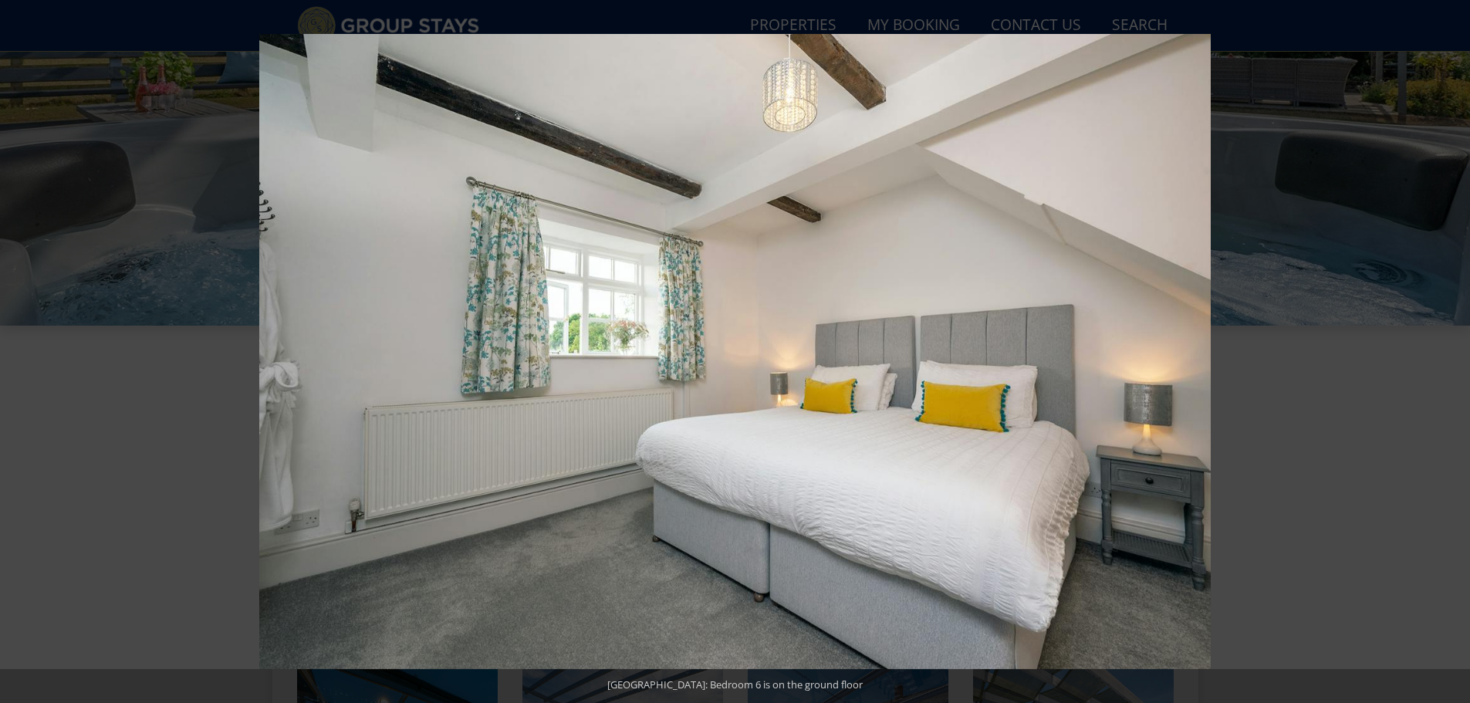
click at [1454, 351] on button at bounding box center [1443, 351] width 54 height 77
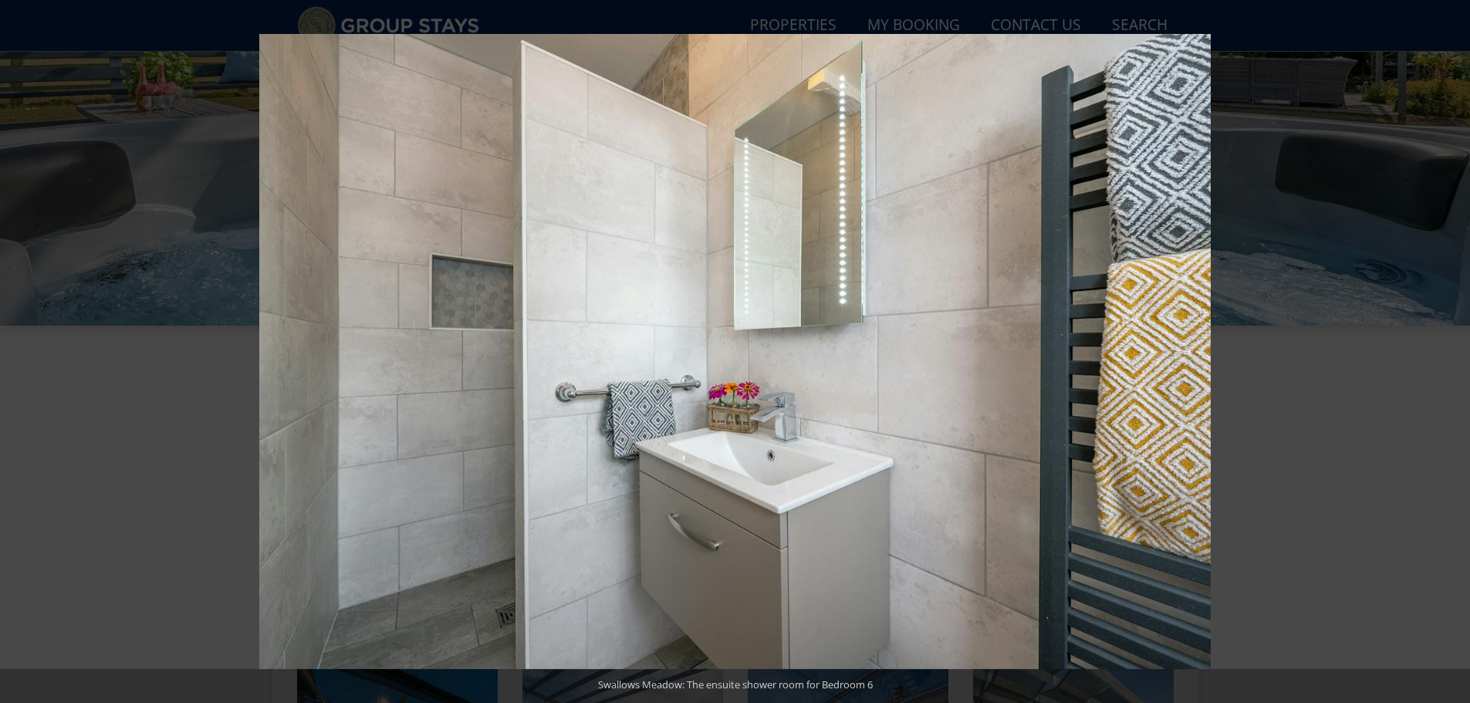
click at [1454, 351] on button at bounding box center [1443, 351] width 54 height 77
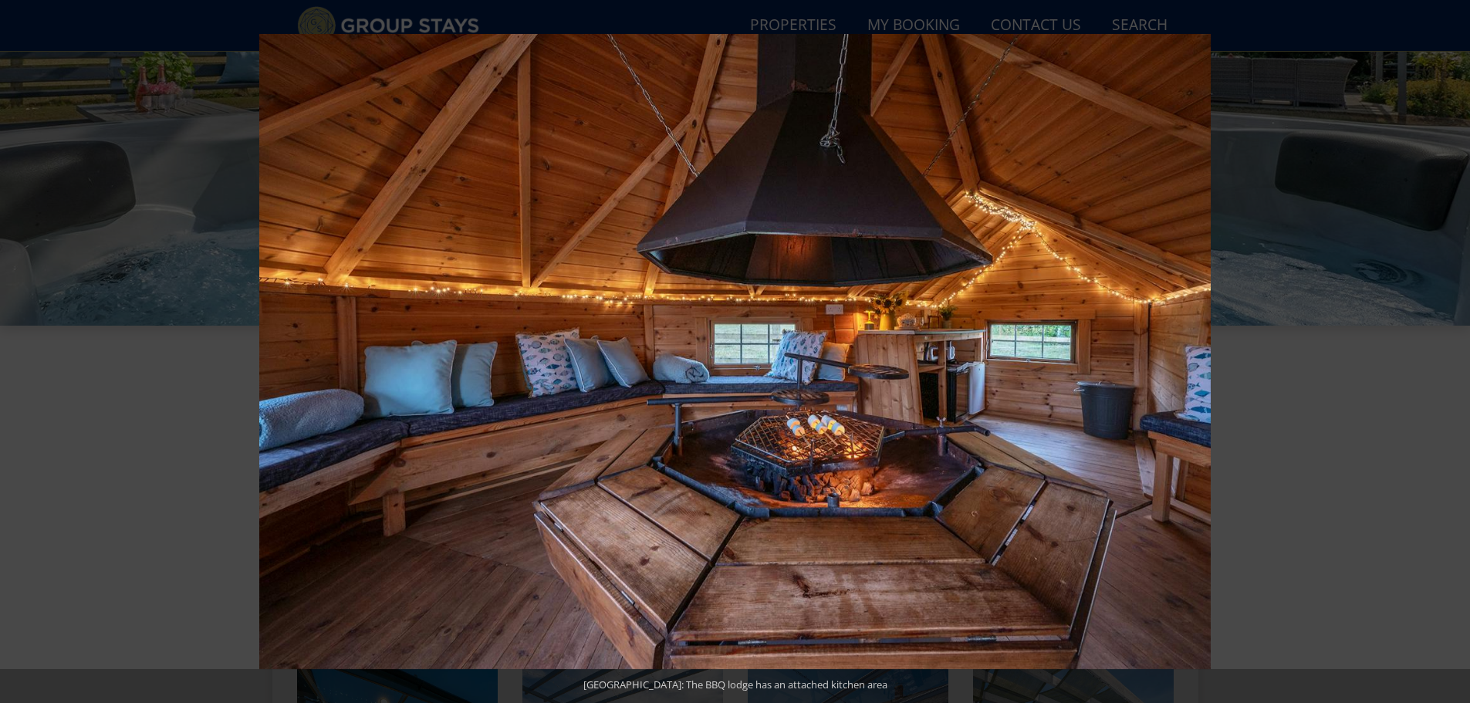
click at [1454, 351] on button at bounding box center [1443, 351] width 54 height 77
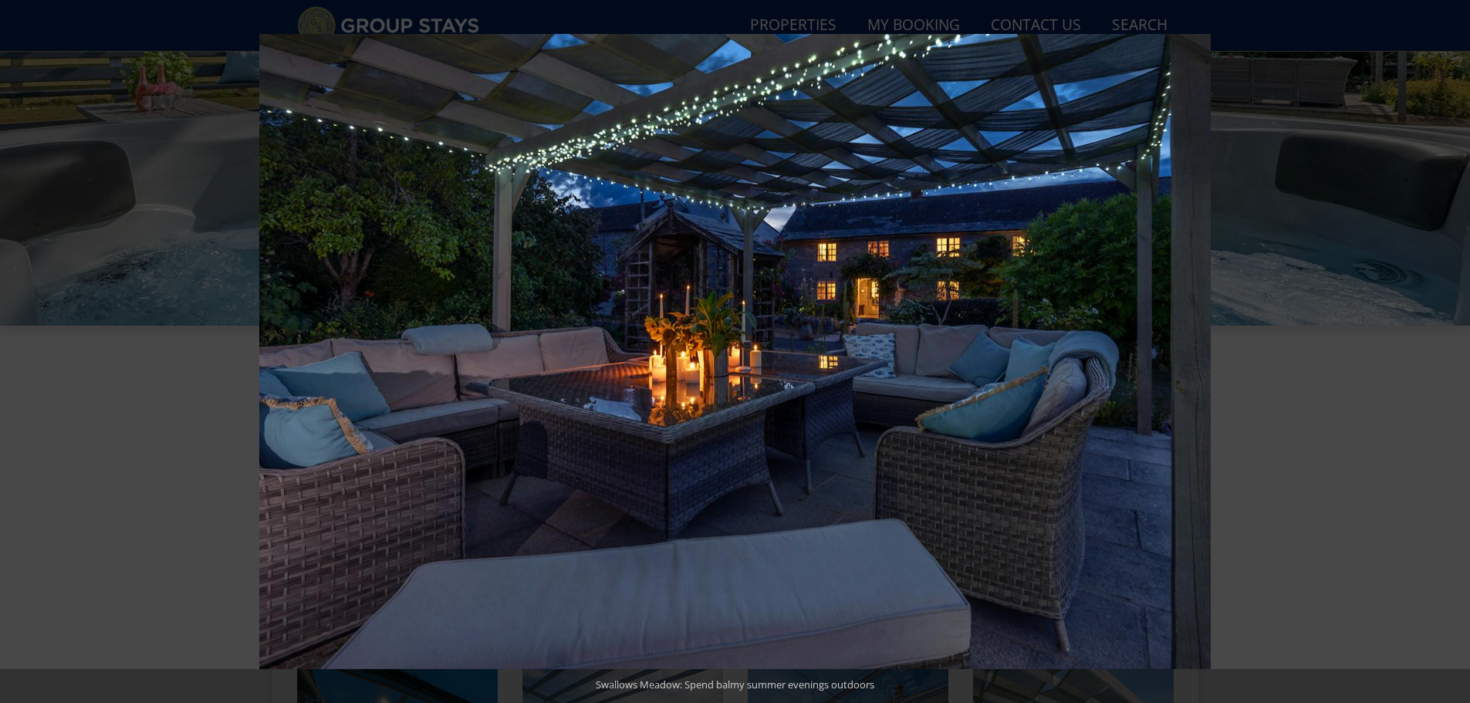
click at [1454, 351] on button at bounding box center [1443, 351] width 54 height 77
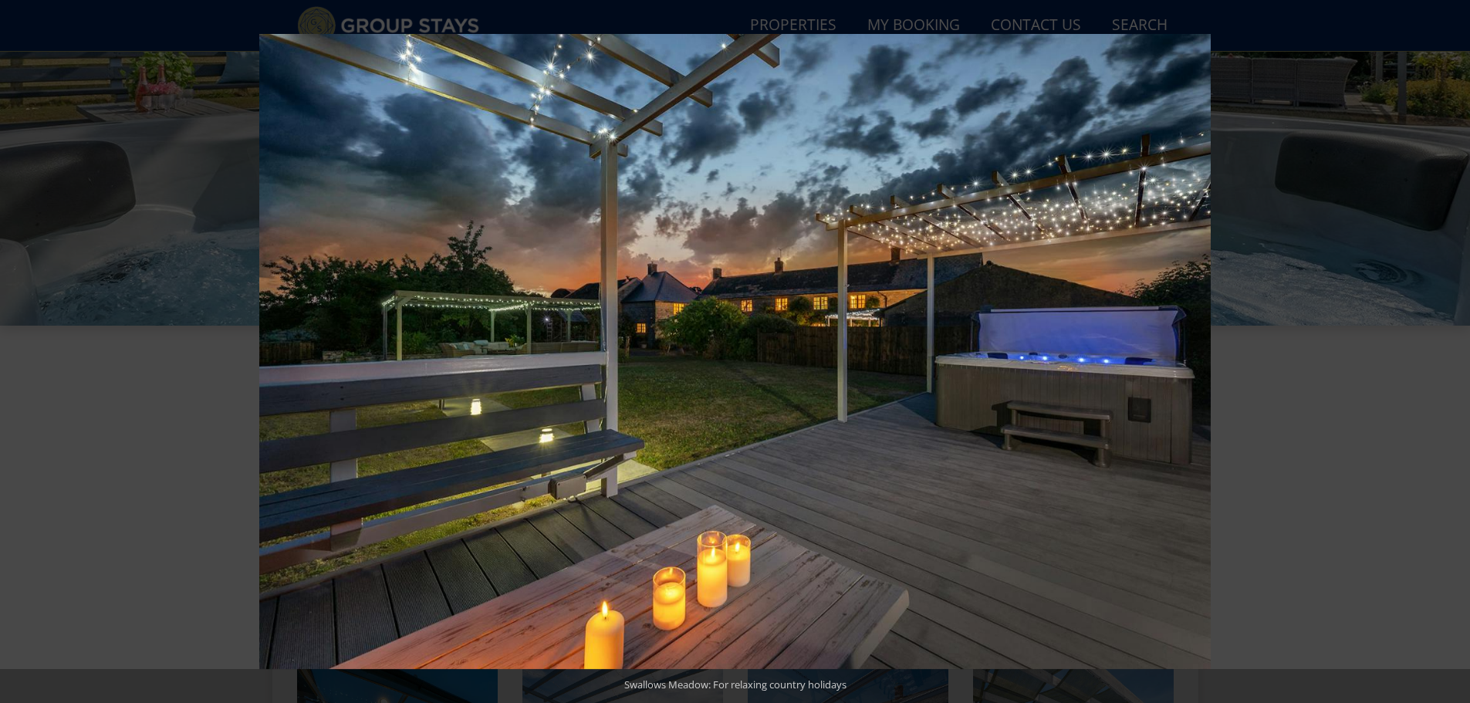
click at [1454, 351] on button at bounding box center [1443, 351] width 54 height 77
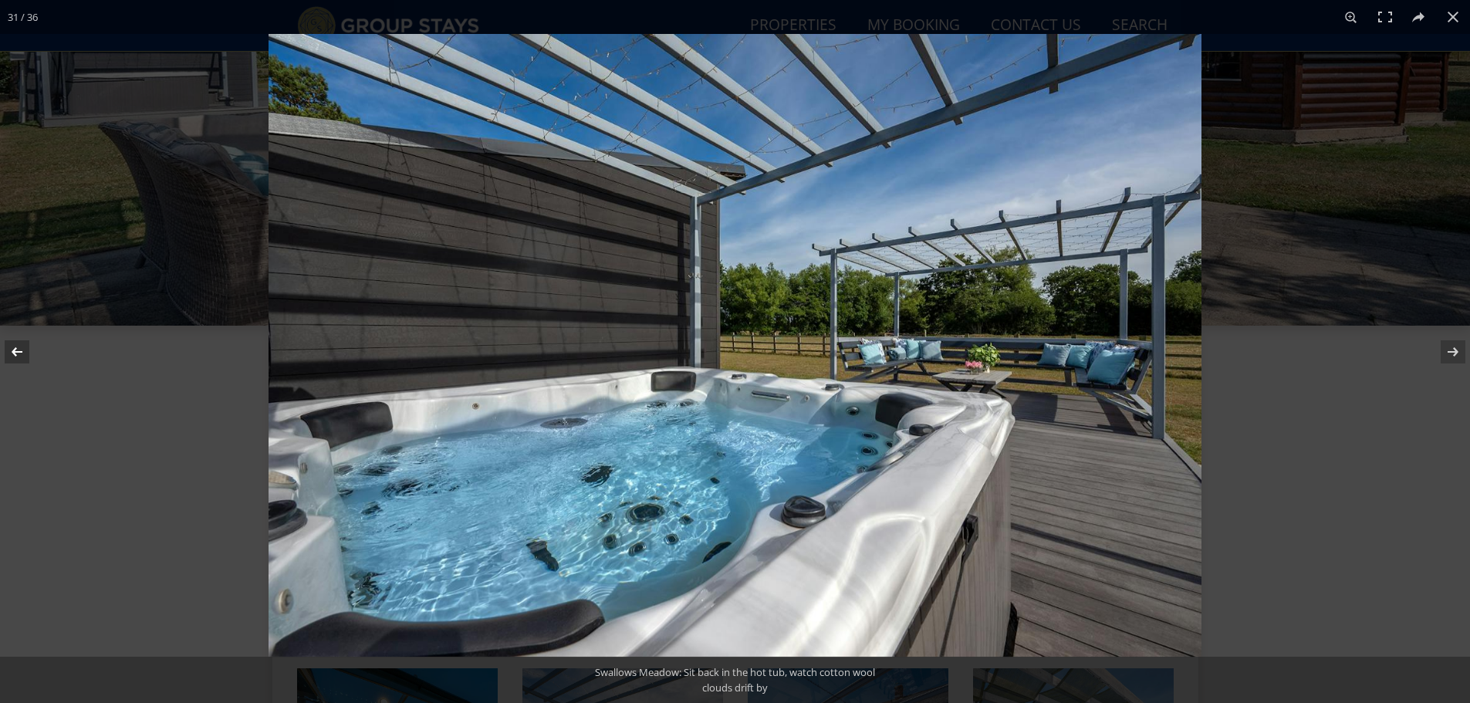
click at [24, 354] on button at bounding box center [27, 351] width 54 height 77
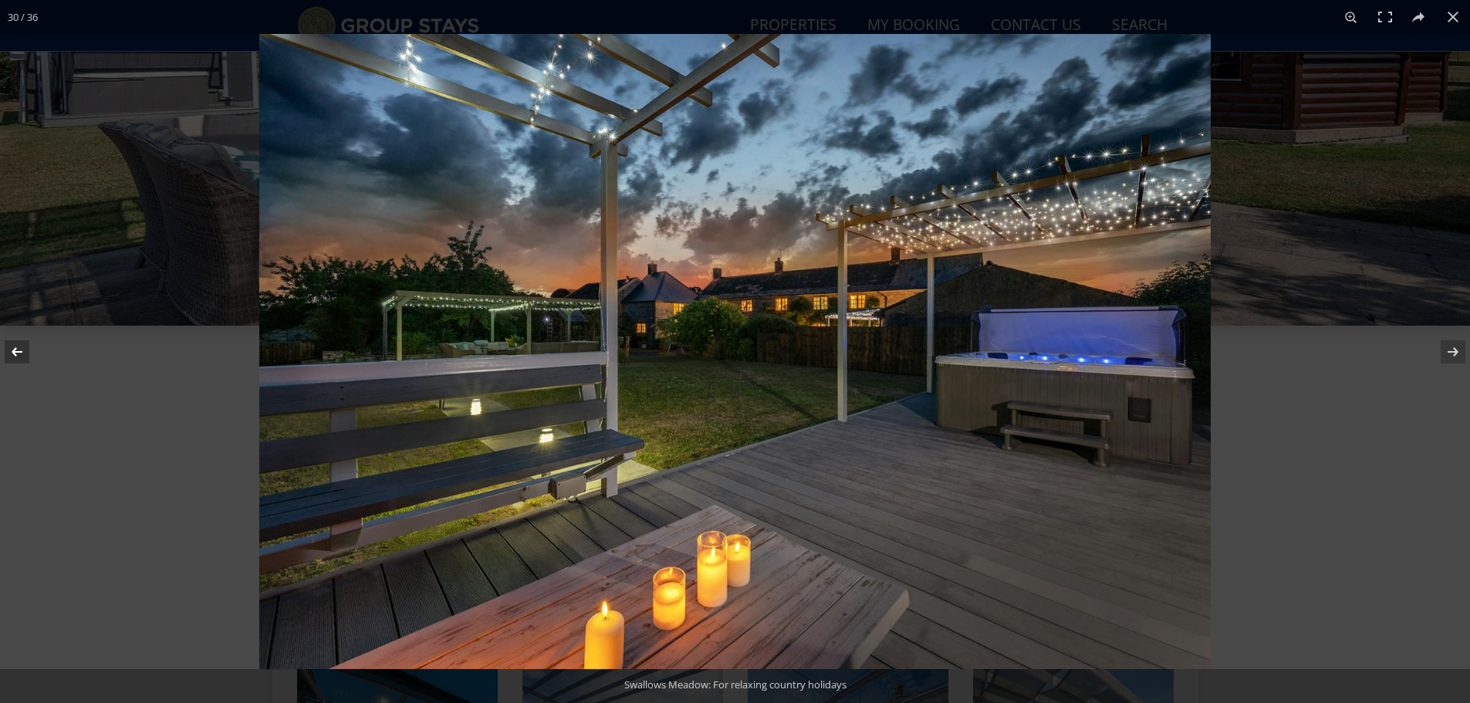
click at [24, 354] on button at bounding box center [27, 351] width 54 height 77
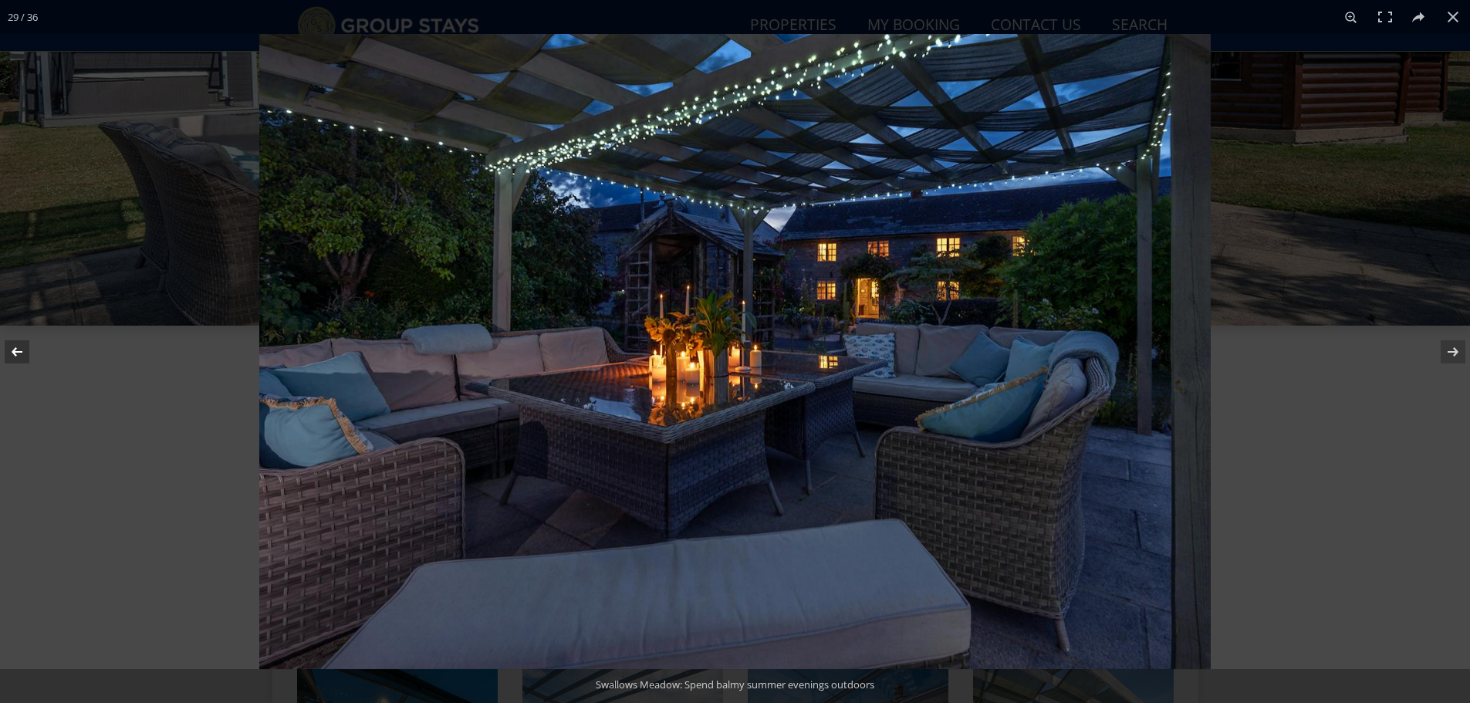
click at [24, 354] on button at bounding box center [27, 351] width 54 height 77
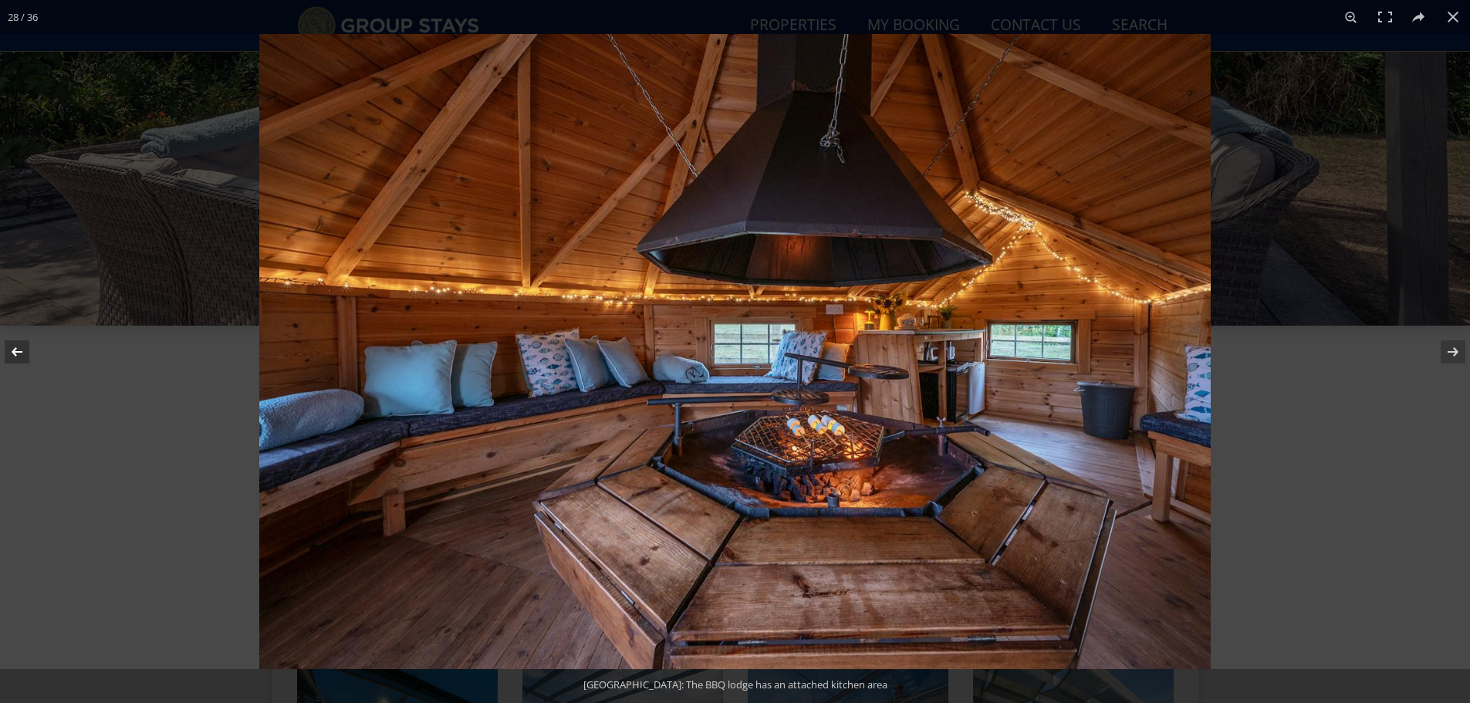
click at [24, 354] on button at bounding box center [27, 351] width 54 height 77
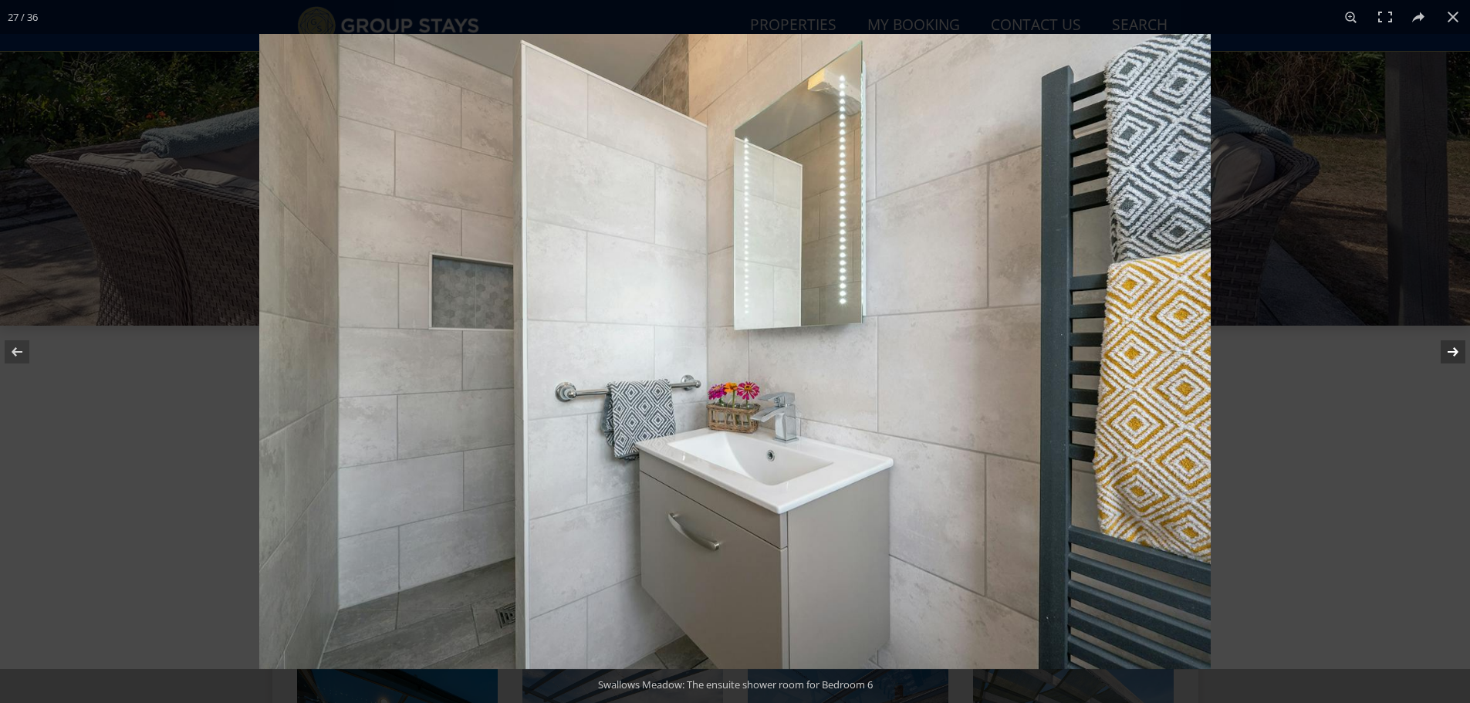
click at [1454, 353] on button at bounding box center [1443, 351] width 54 height 77
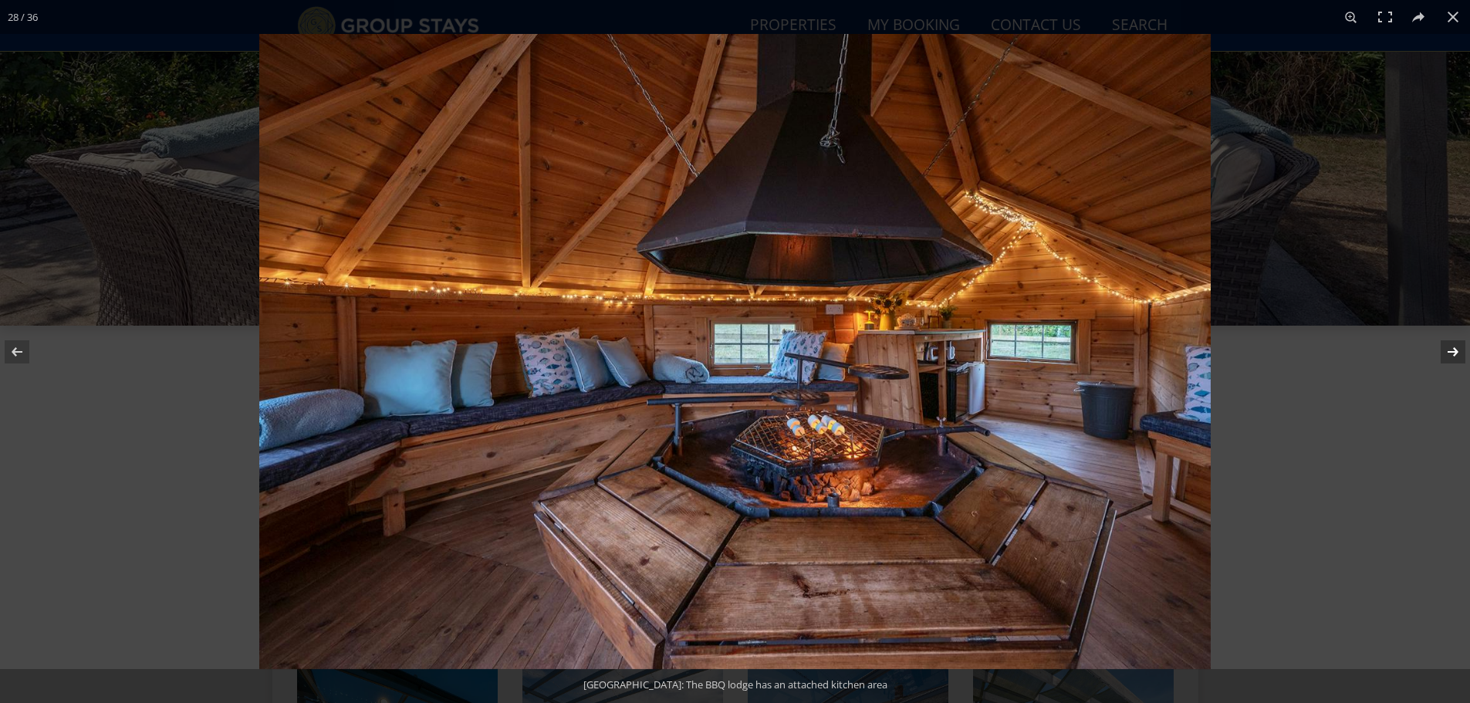
click at [1454, 353] on button at bounding box center [1443, 351] width 54 height 77
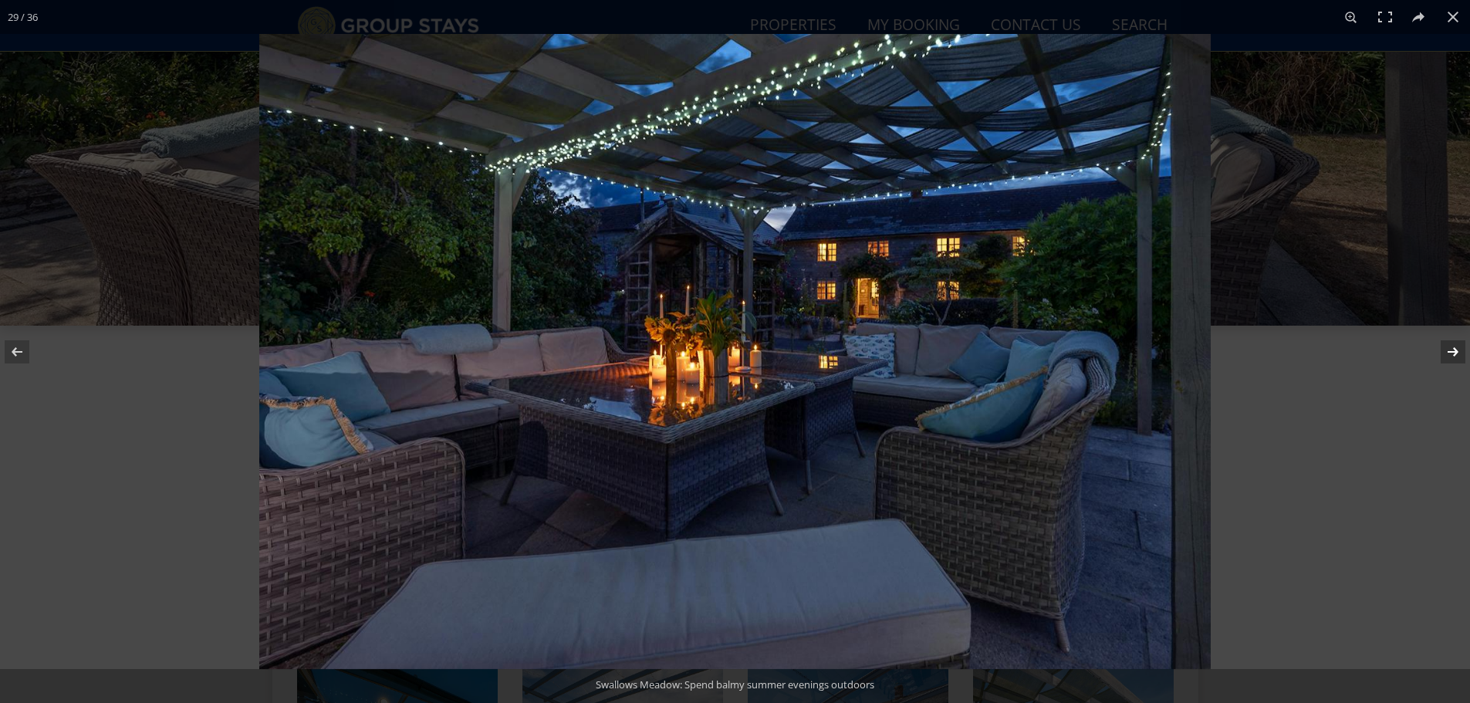
click at [1454, 353] on button at bounding box center [1443, 351] width 54 height 77
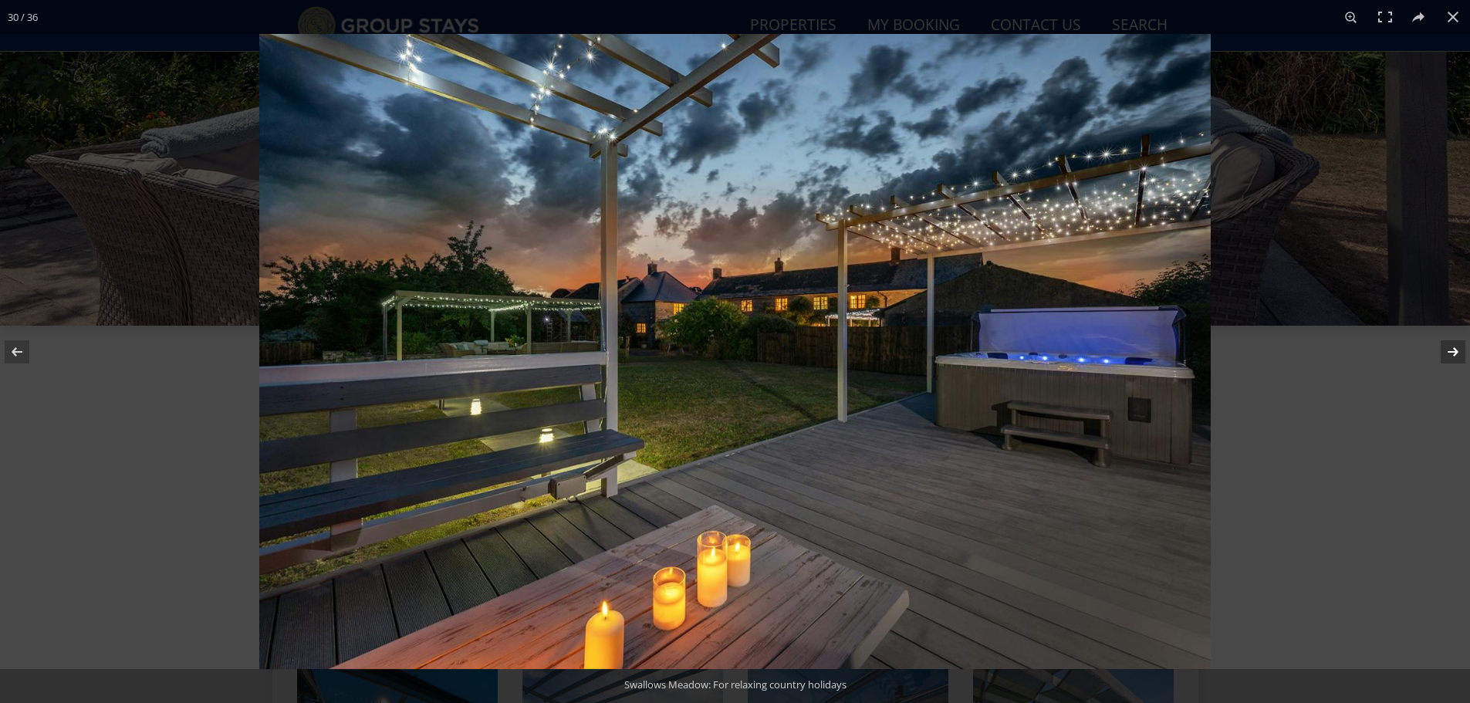
click at [1454, 353] on button at bounding box center [1443, 351] width 54 height 77
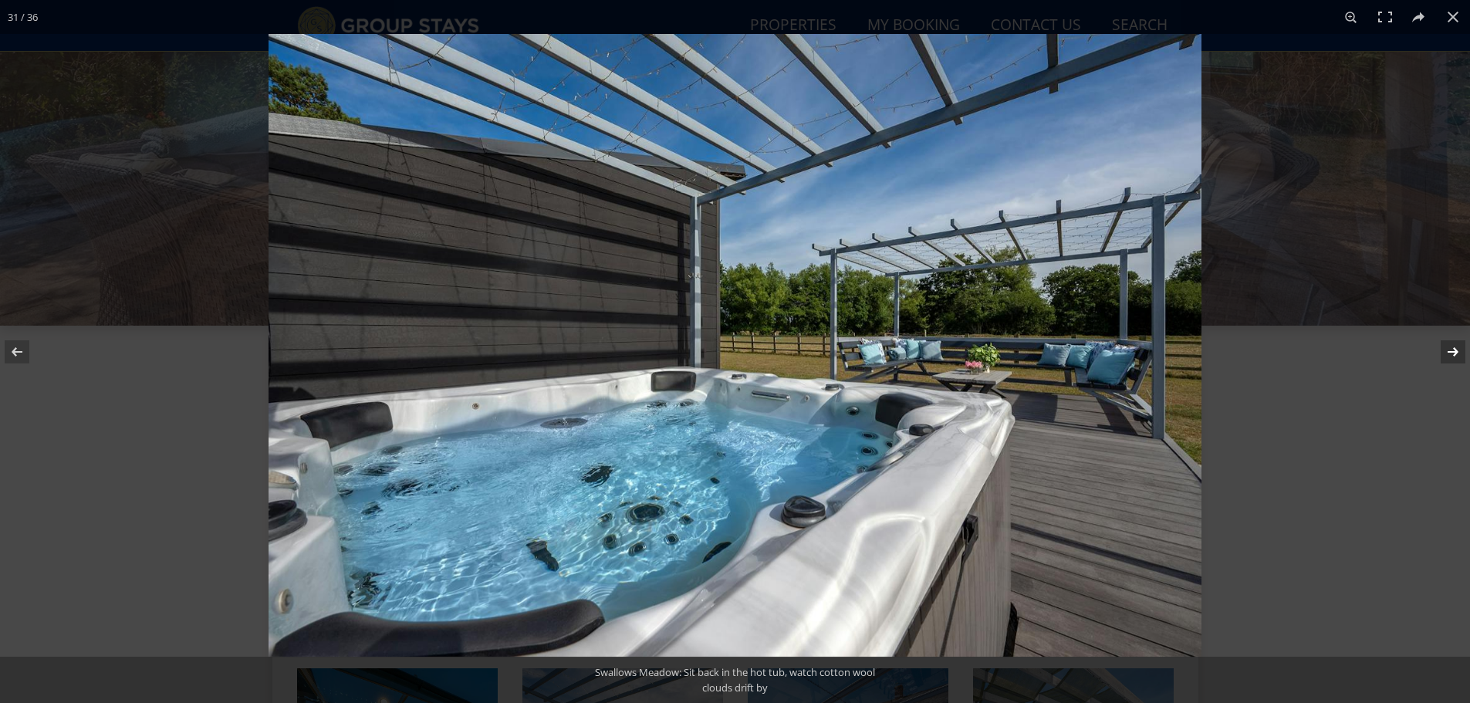
click at [1454, 353] on button at bounding box center [1443, 351] width 54 height 77
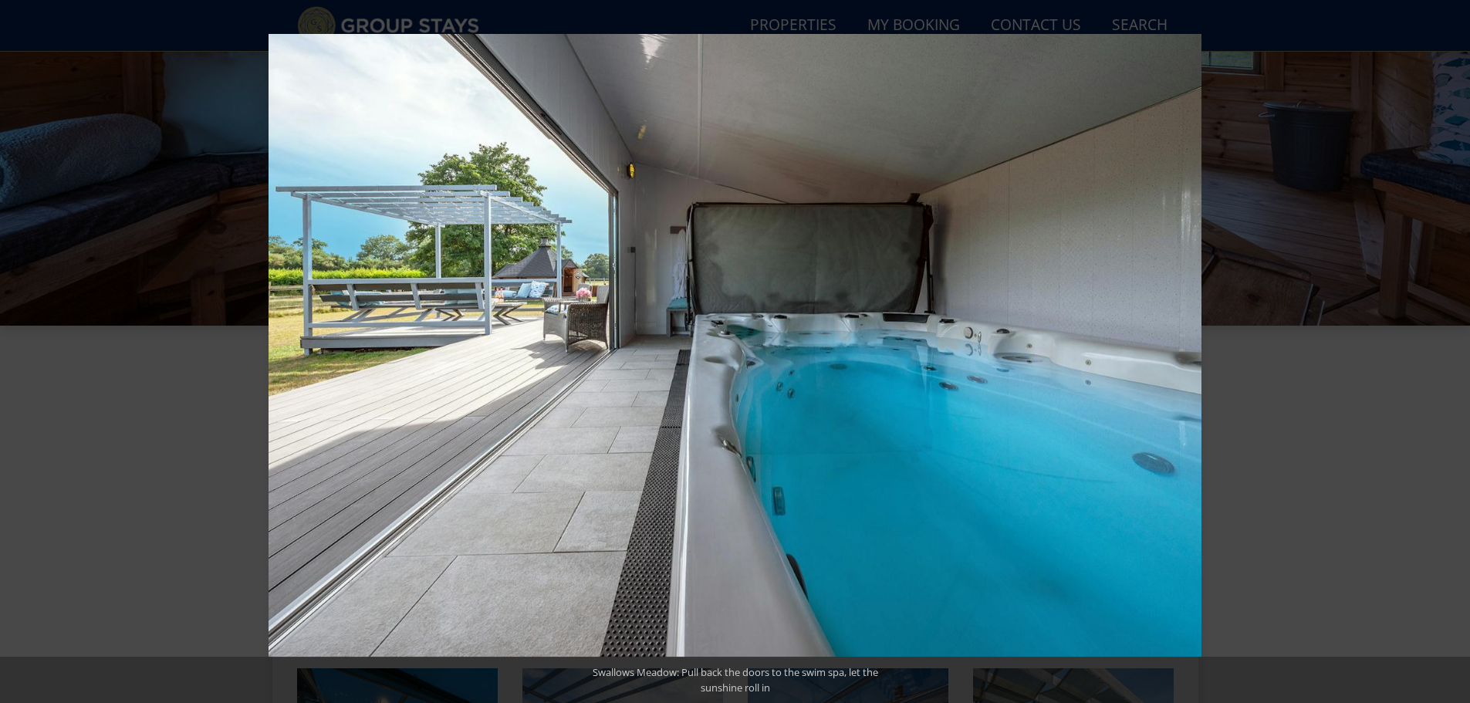
click at [1454, 353] on button at bounding box center [1443, 351] width 54 height 77
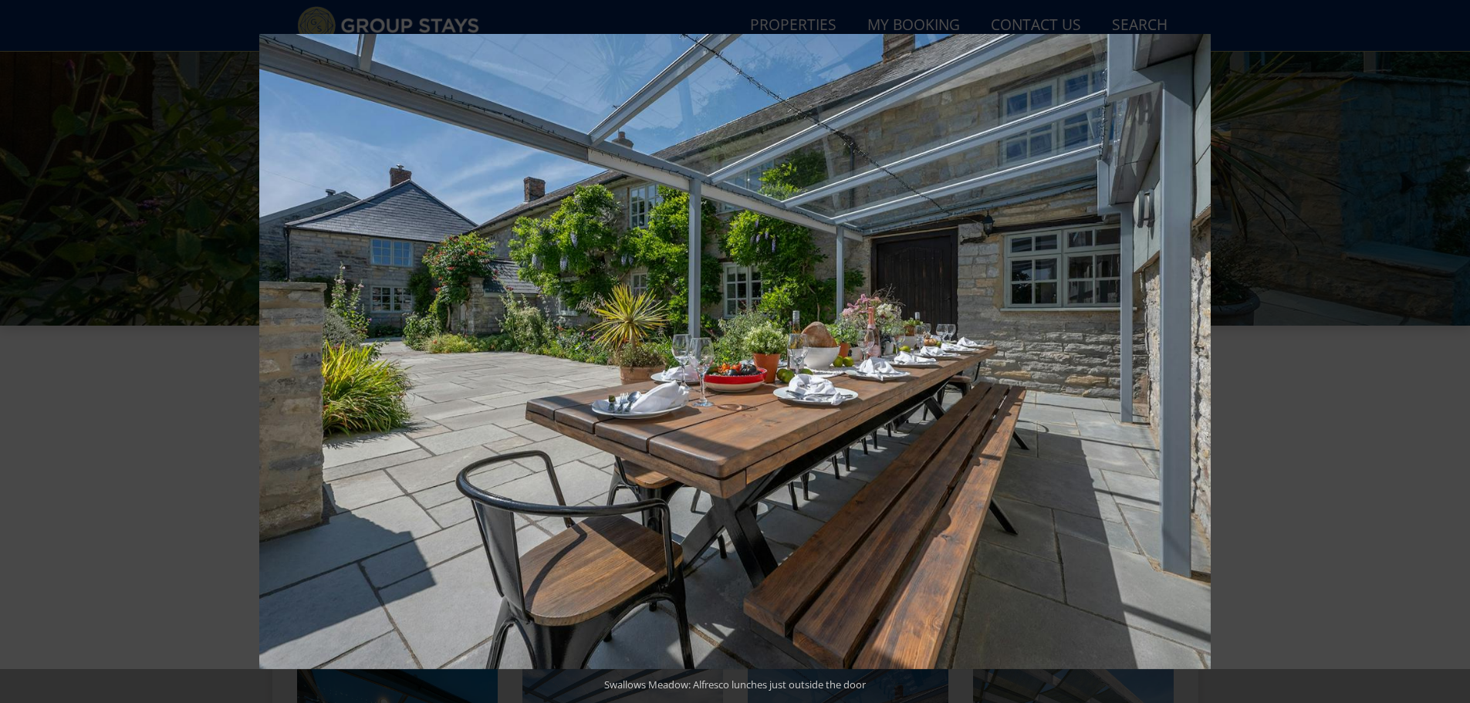
click at [1454, 353] on button at bounding box center [1443, 351] width 54 height 77
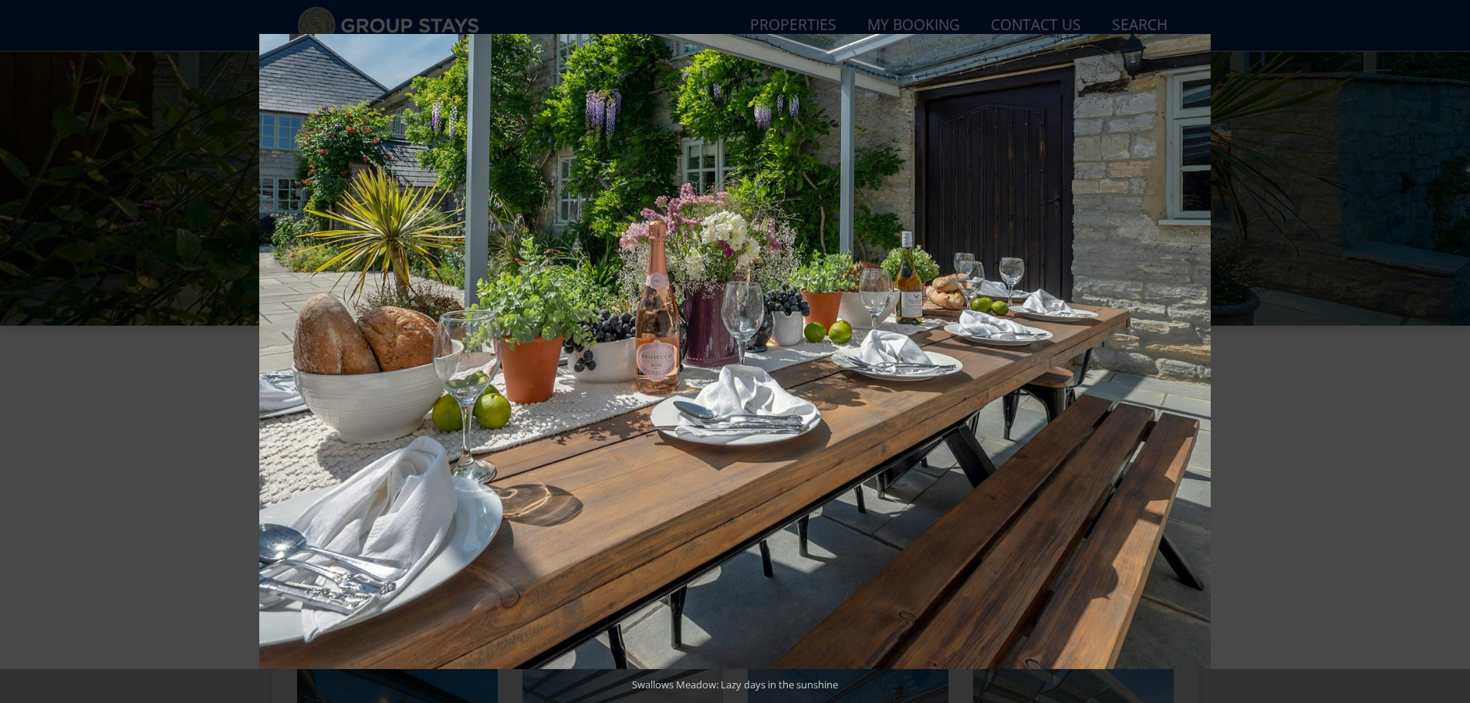
click at [1454, 353] on button at bounding box center [1443, 351] width 54 height 77
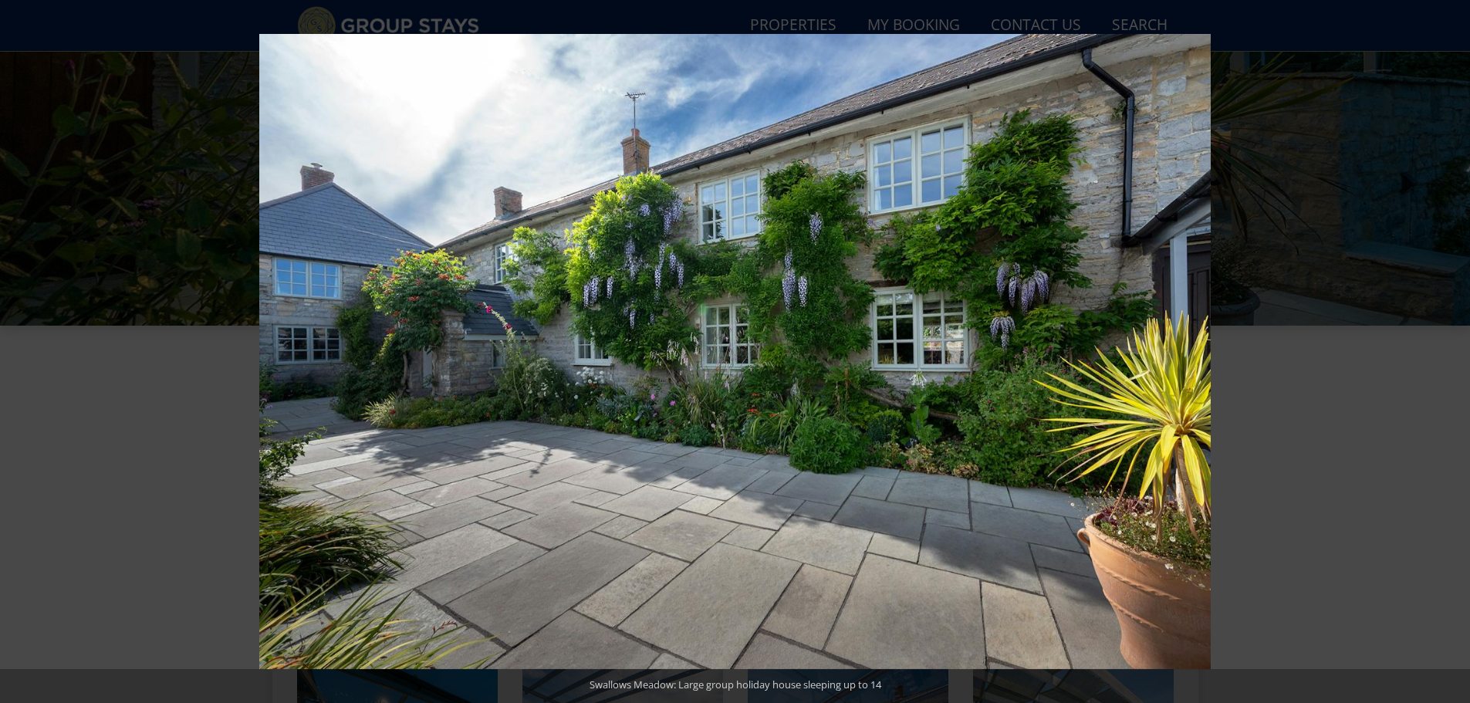
click at [1454, 353] on button at bounding box center [1443, 351] width 54 height 77
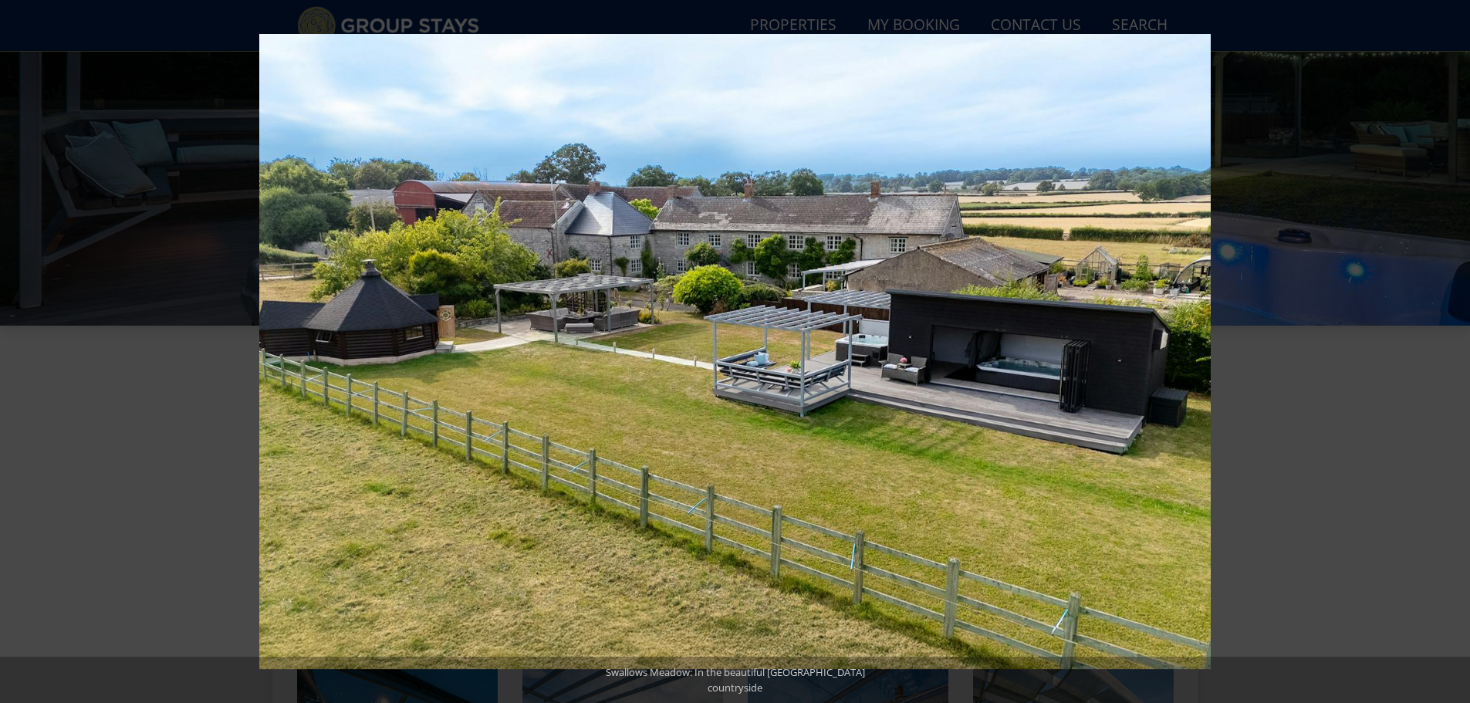
click at [1454, 353] on button at bounding box center [1443, 351] width 54 height 77
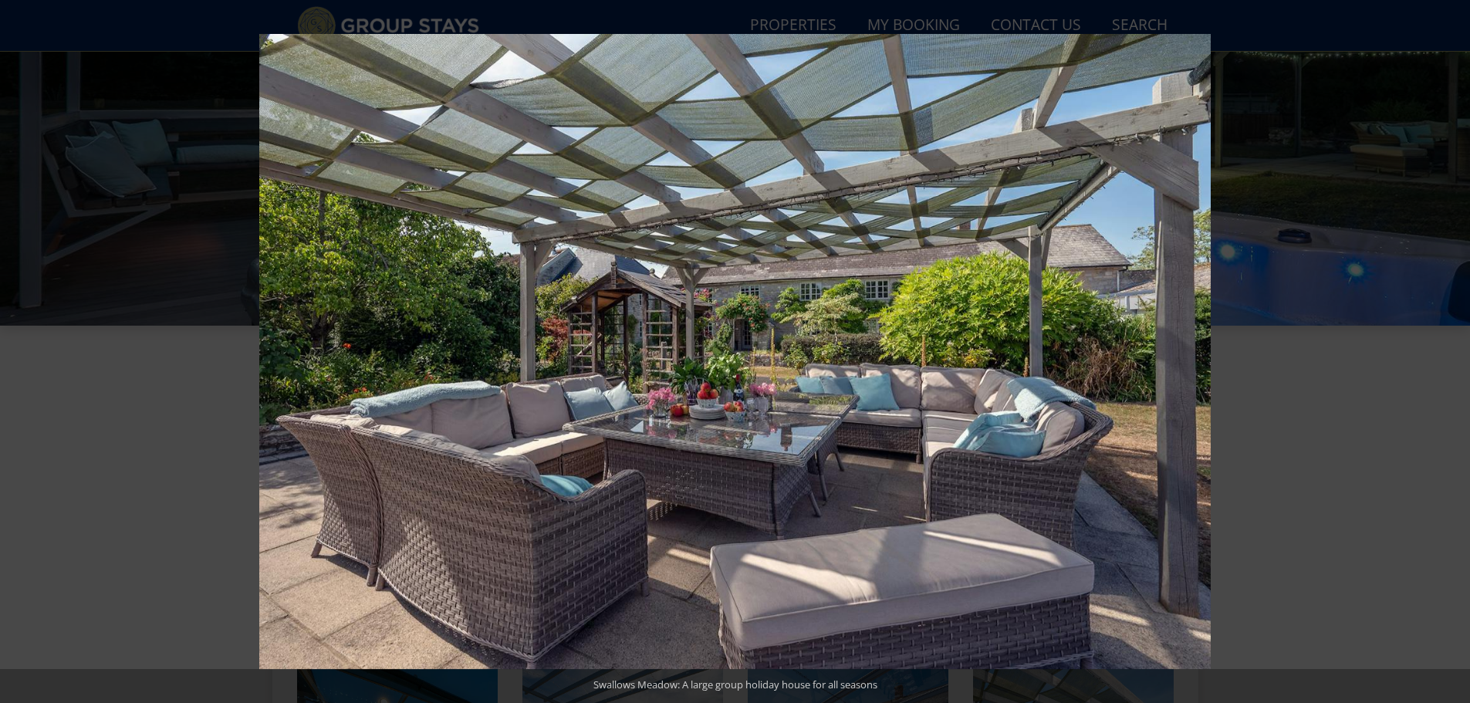
click at [1454, 353] on button at bounding box center [1443, 351] width 54 height 77
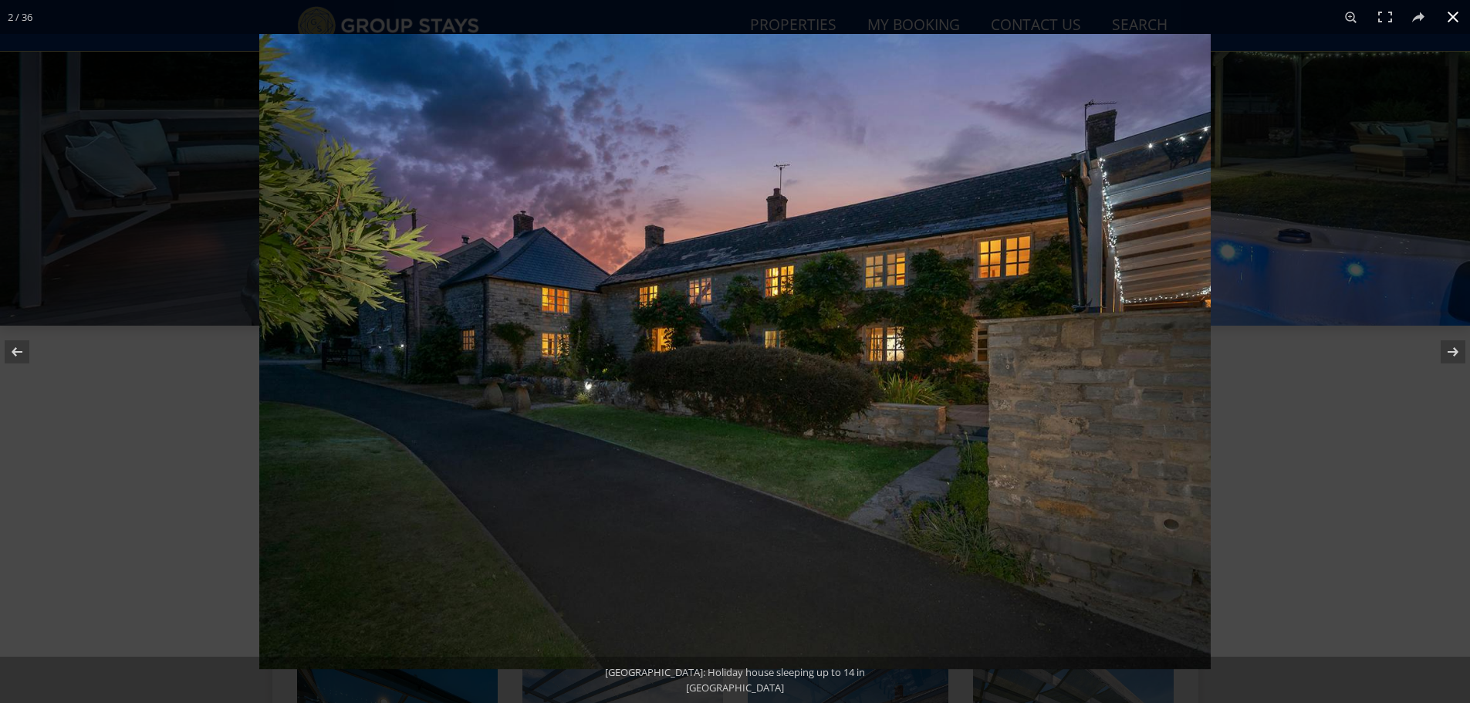
click at [1446, 23] on button at bounding box center [1453, 17] width 34 height 34
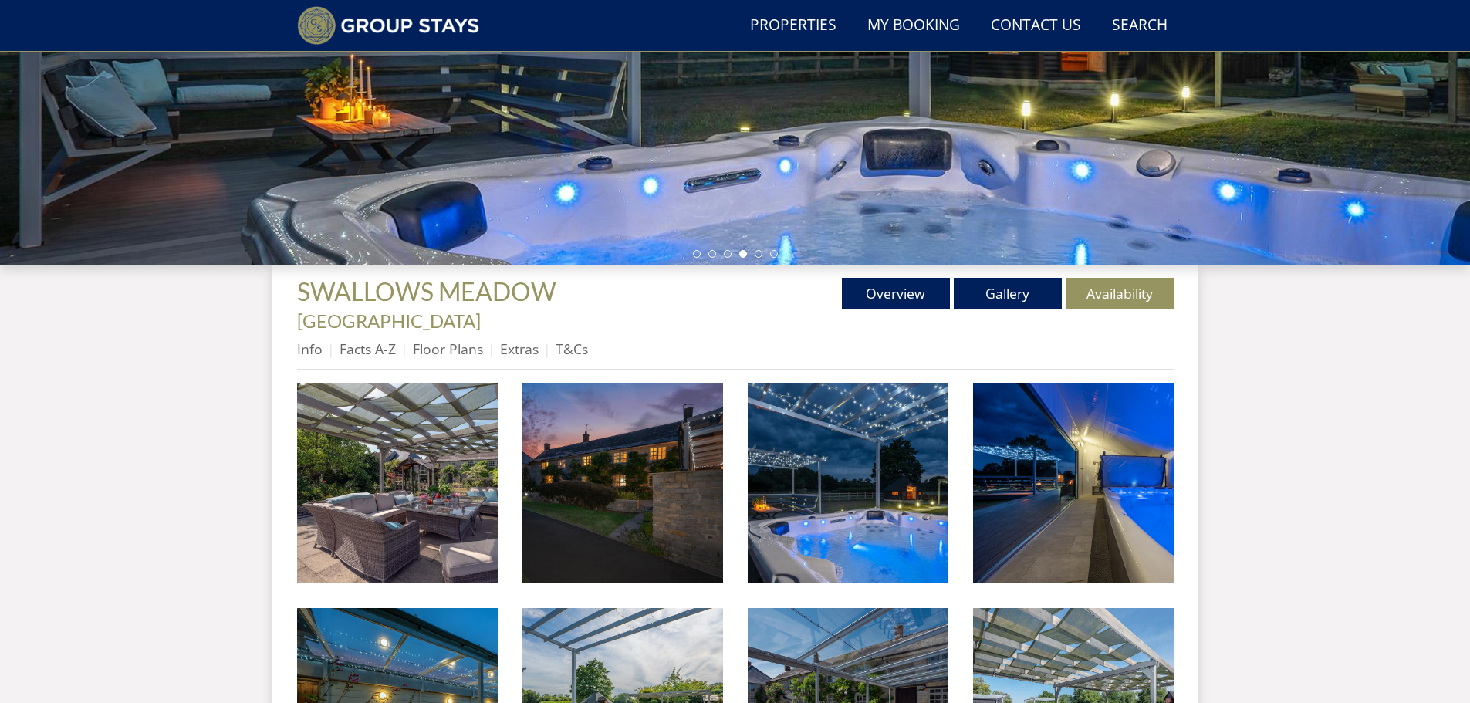
scroll to position [309, 0]
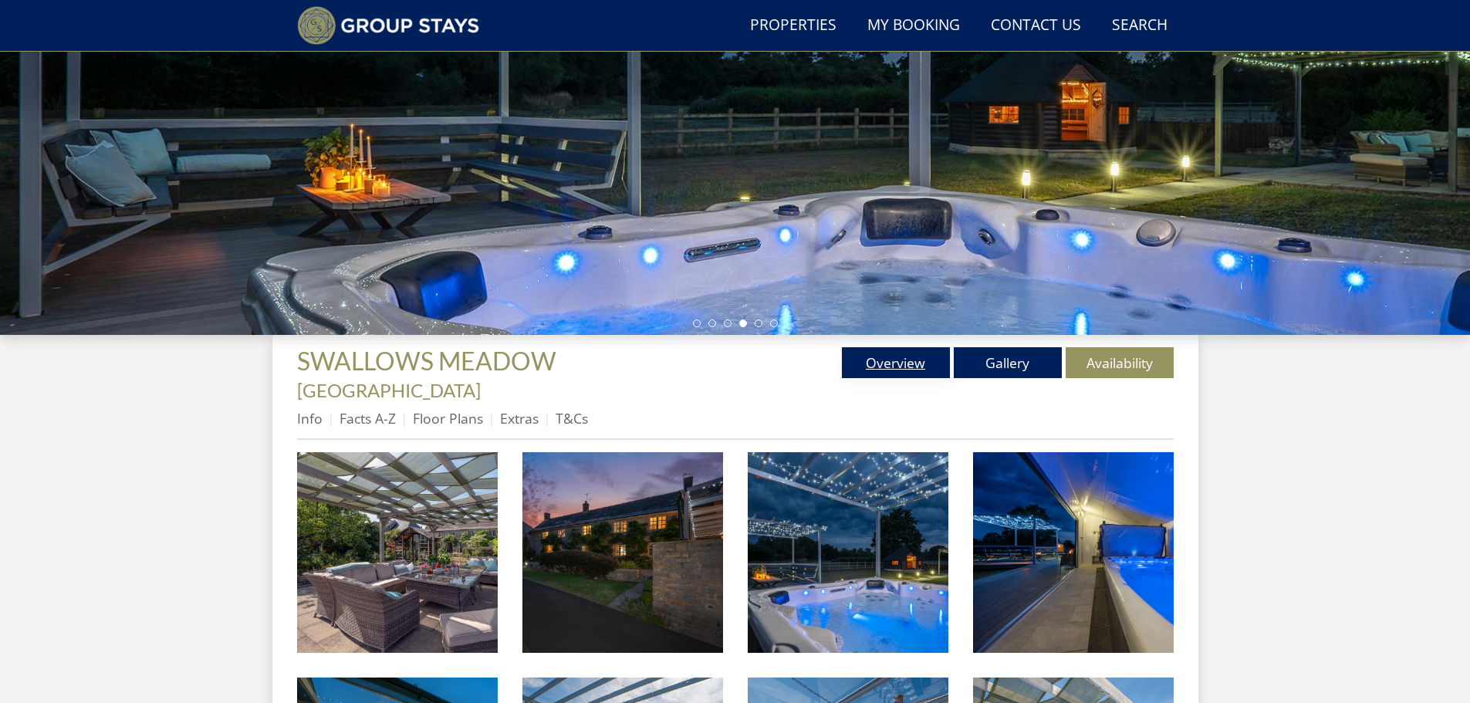
click at [874, 358] on link "Overview" at bounding box center [896, 362] width 108 height 31
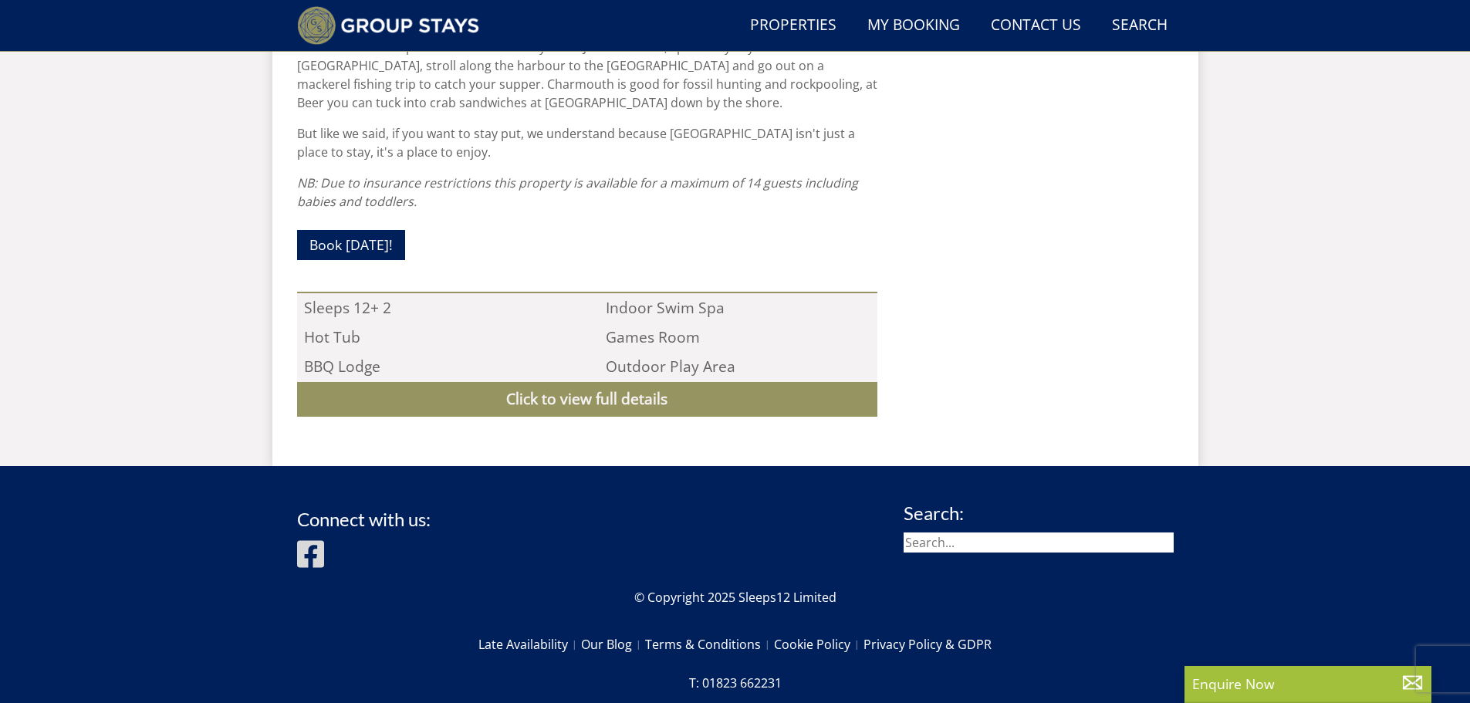
scroll to position [1539, 0]
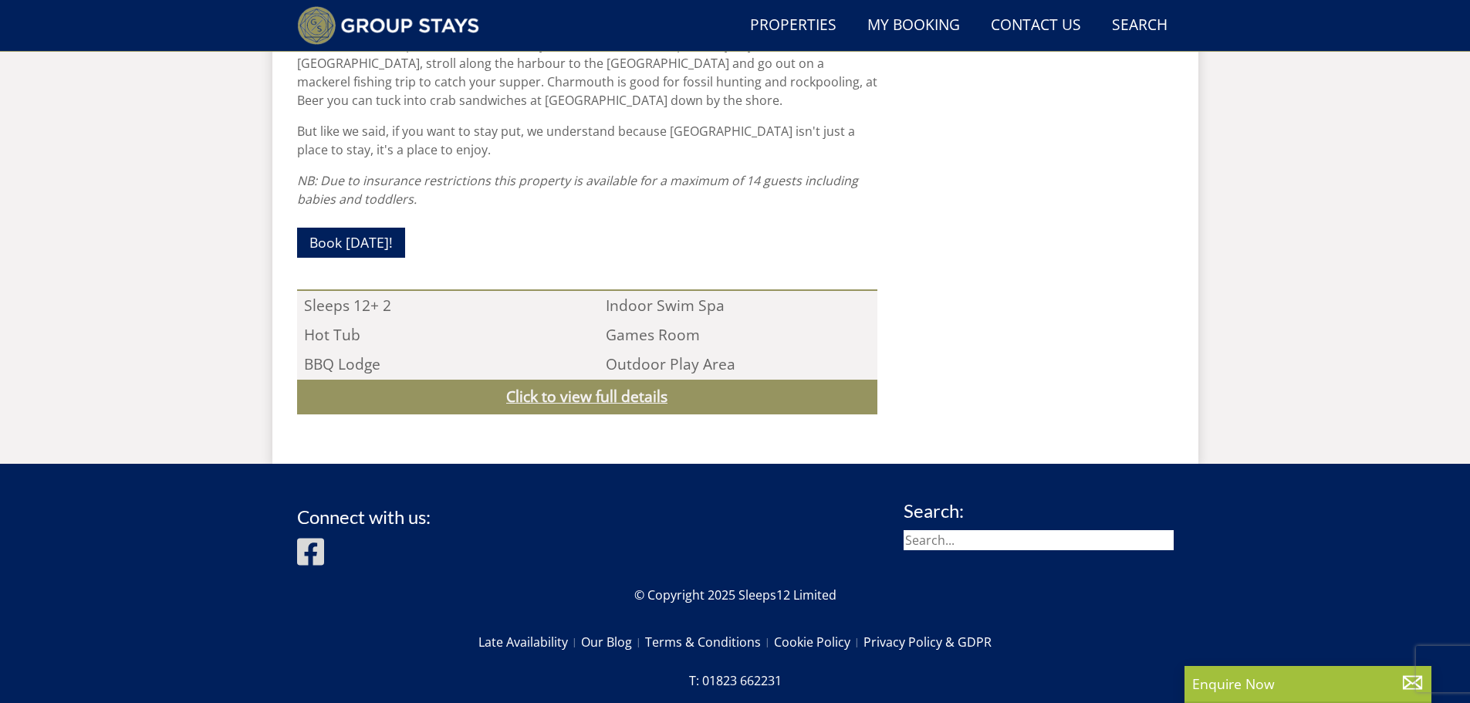
click at [586, 380] on link "Click to view full details" at bounding box center [587, 397] width 580 height 35
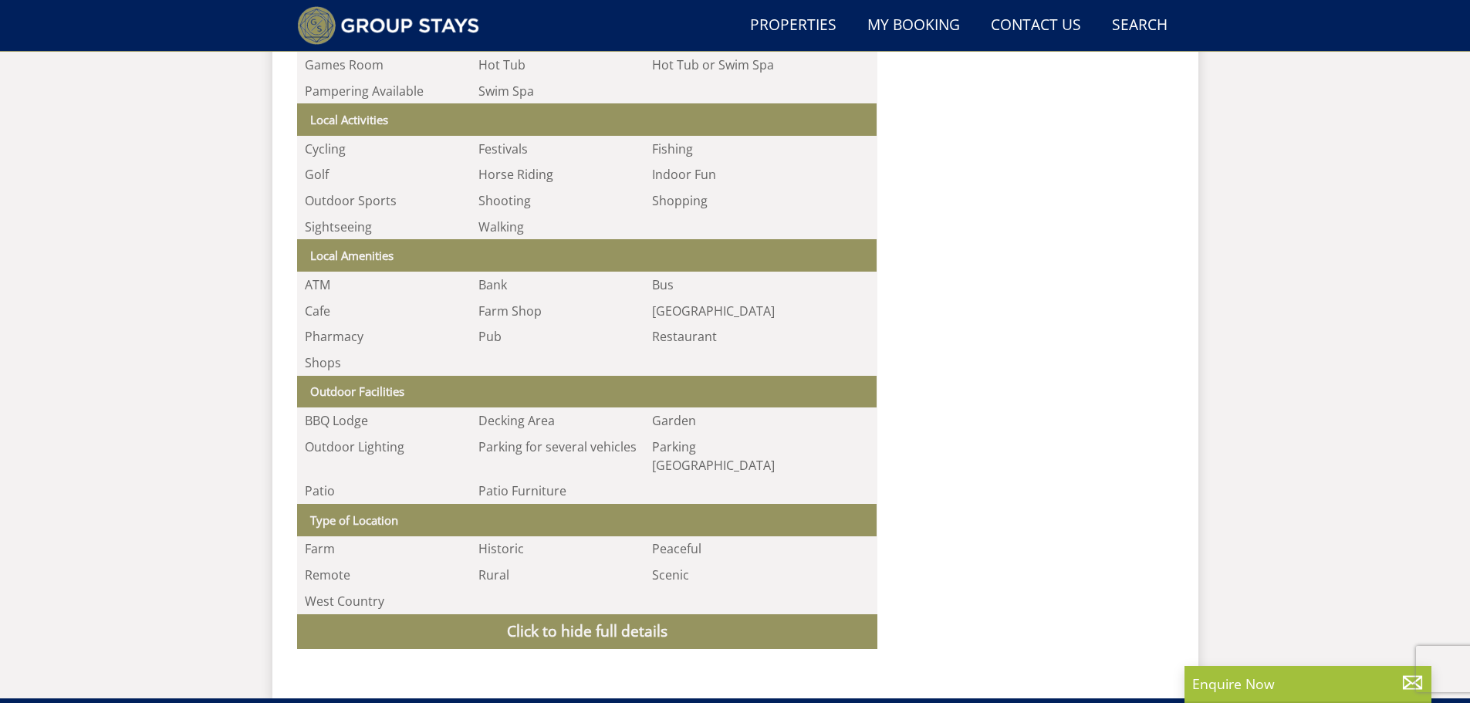
scroll to position [2611, 0]
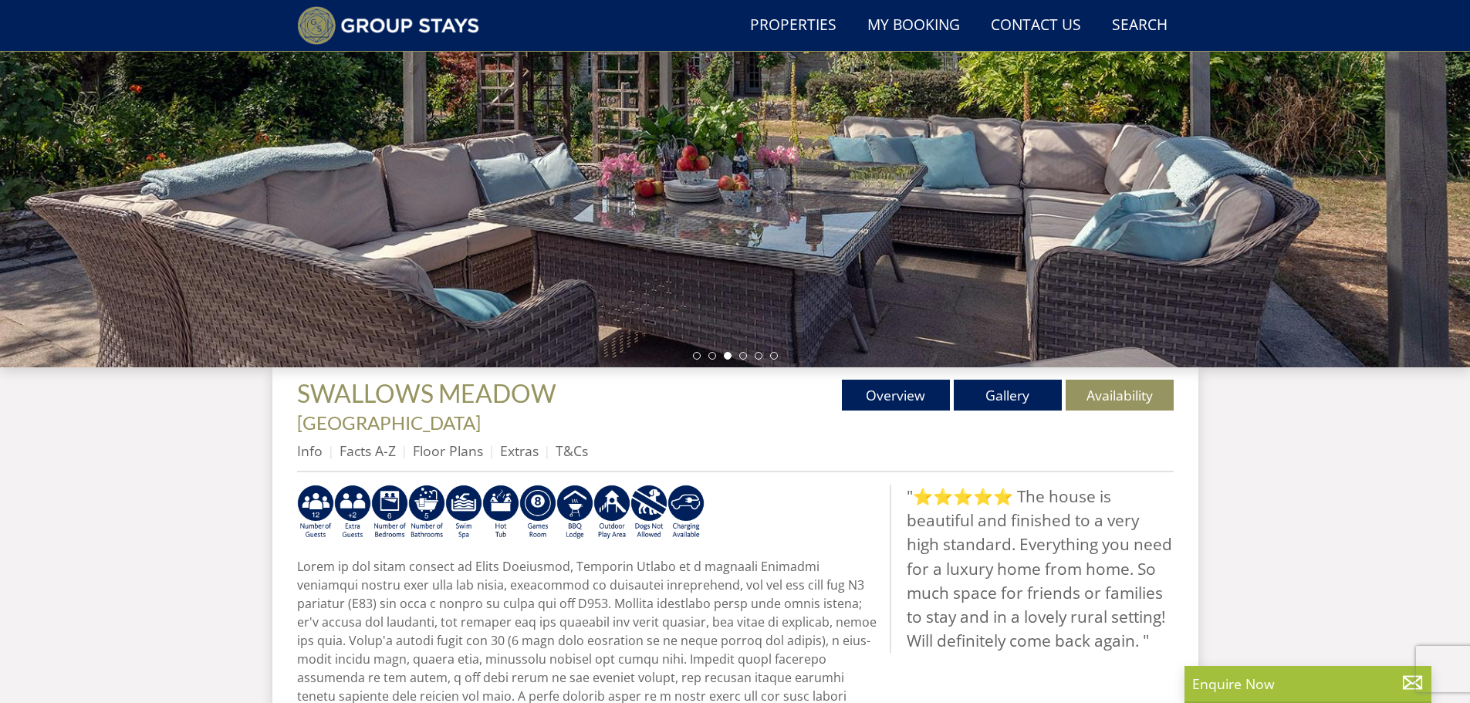
scroll to position [244, 0]
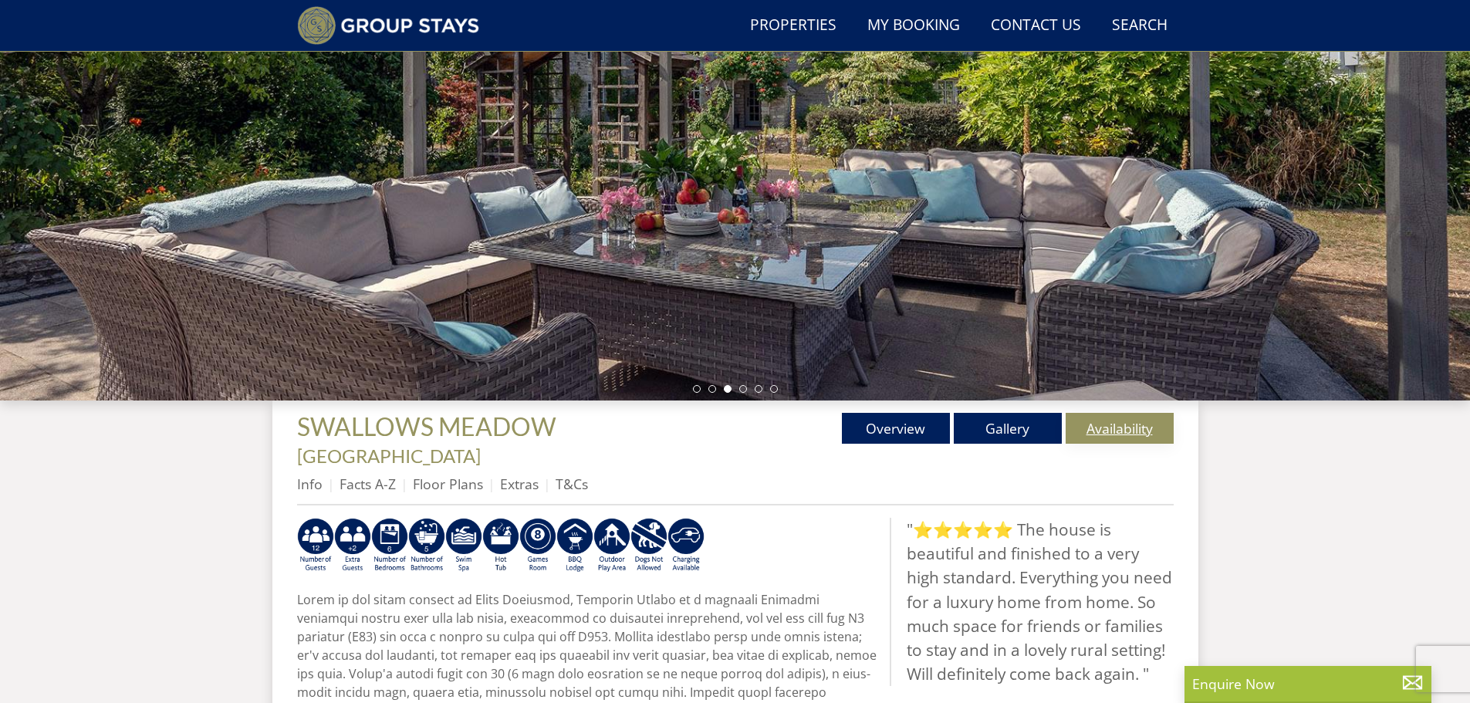
click at [1108, 433] on link "Availability" at bounding box center [1119, 428] width 108 height 31
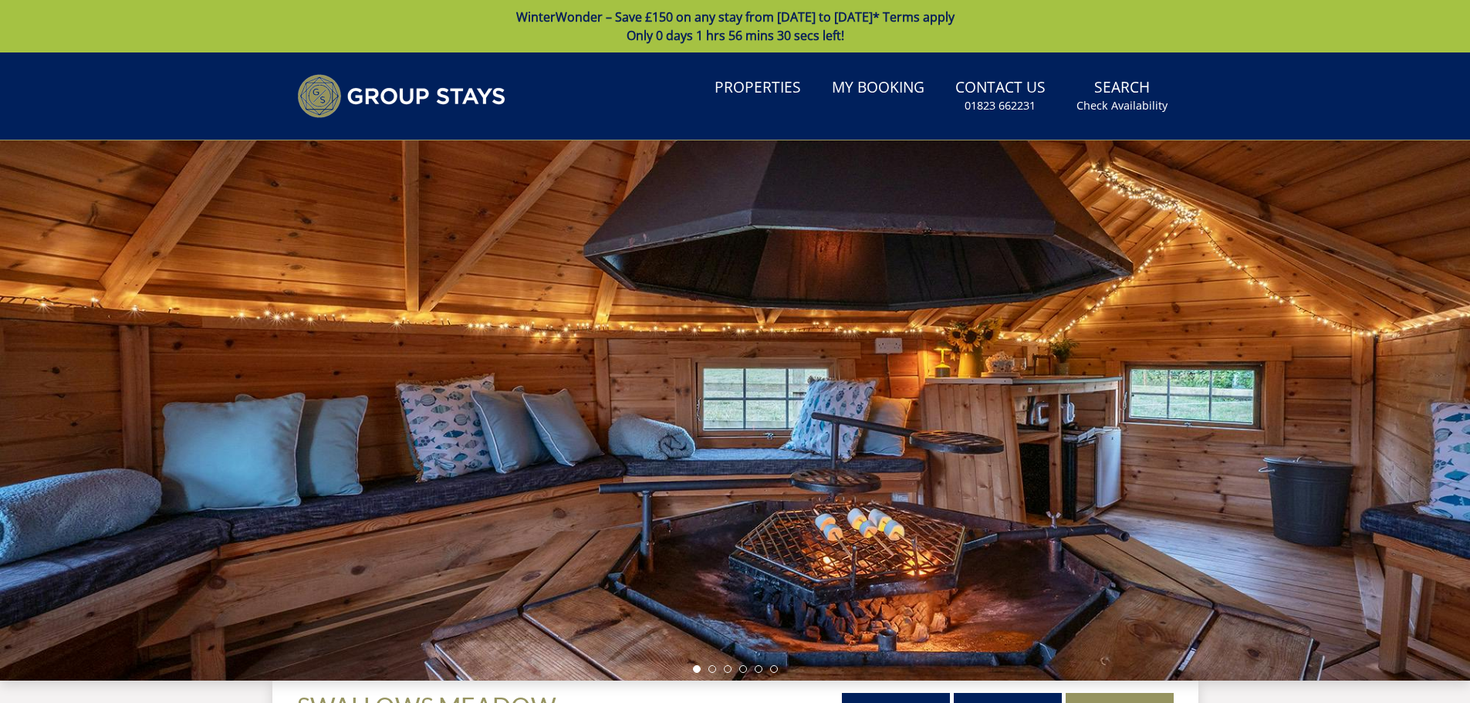
click at [1082, 463] on div at bounding box center [735, 410] width 1470 height 540
